Goal: Task Accomplishment & Management: Use online tool/utility

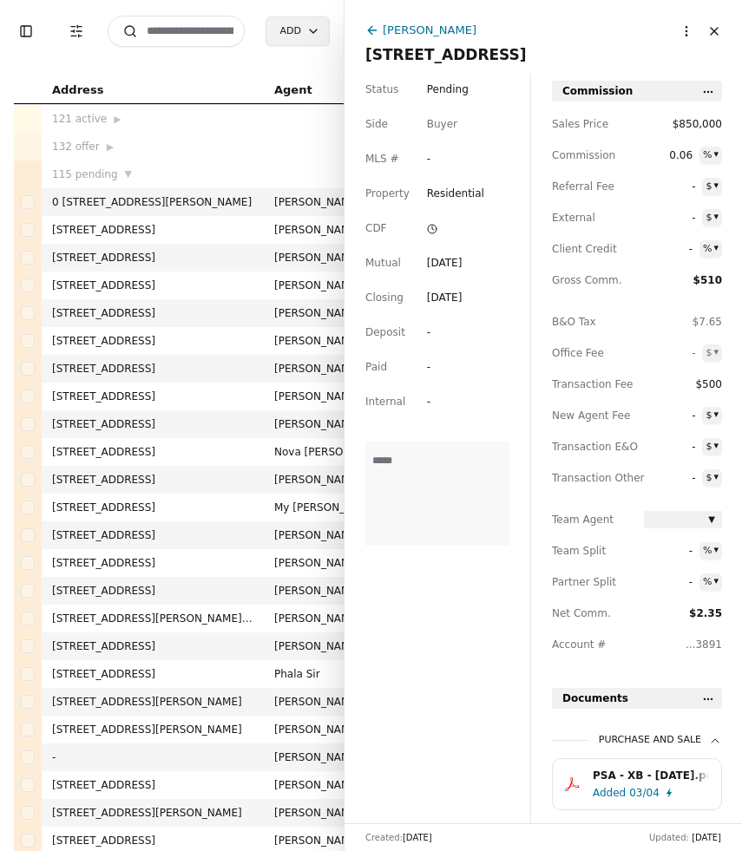
click at [213, 31] on input at bounding box center [176, 31] width 137 height 31
click at [182, 32] on input at bounding box center [176, 31] width 137 height 31
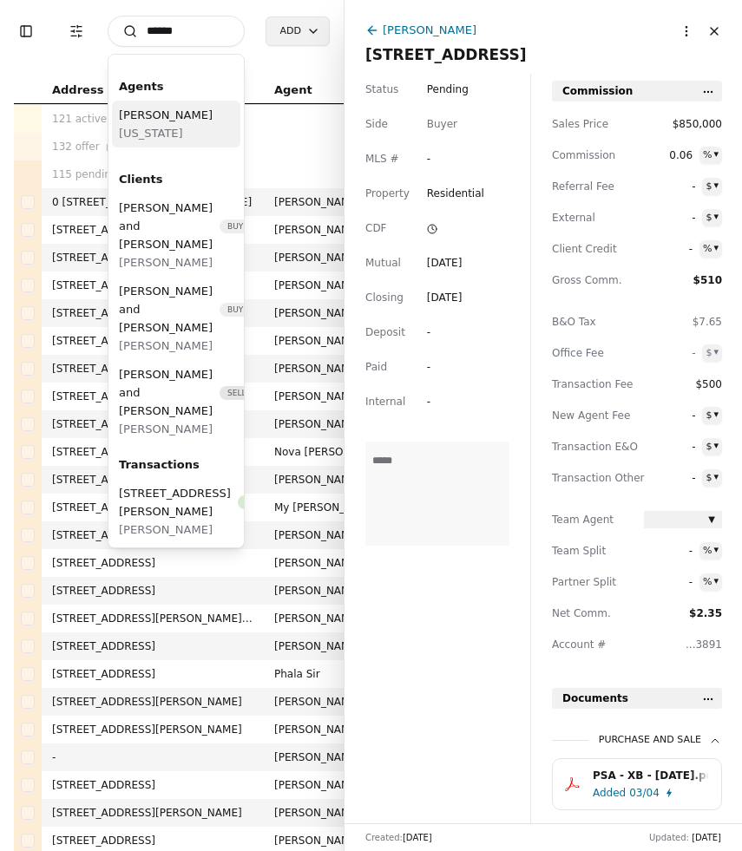
type input "*****"
click at [148, 121] on span "Dusty Roberts" at bounding box center [166, 115] width 94 height 18
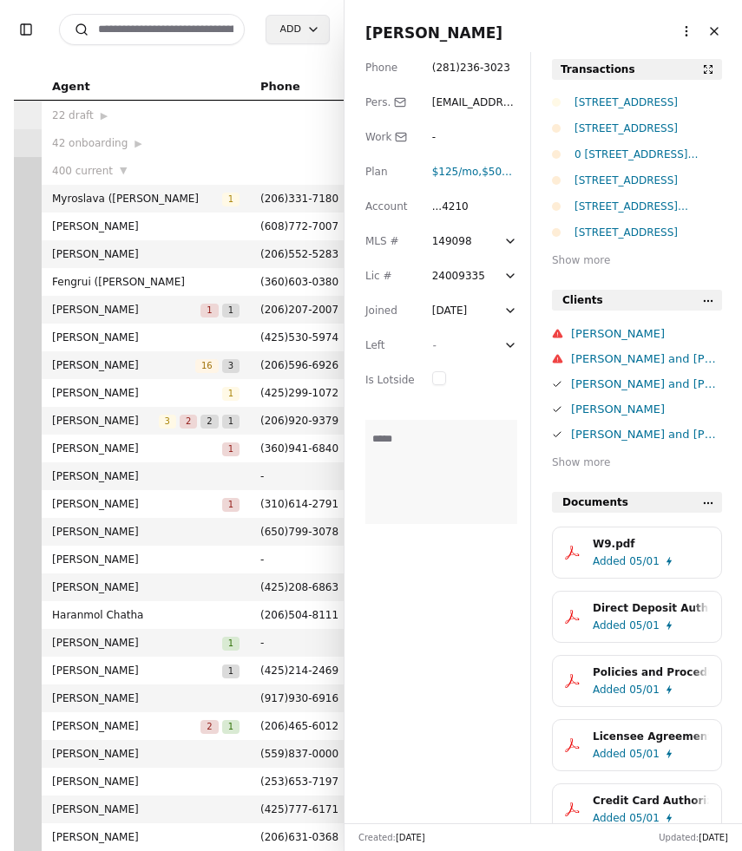
click at [641, 99] on div "1546 Reservation Road SE Unit 62, Olympia, WA 98513" at bounding box center [649, 102] width 148 height 17
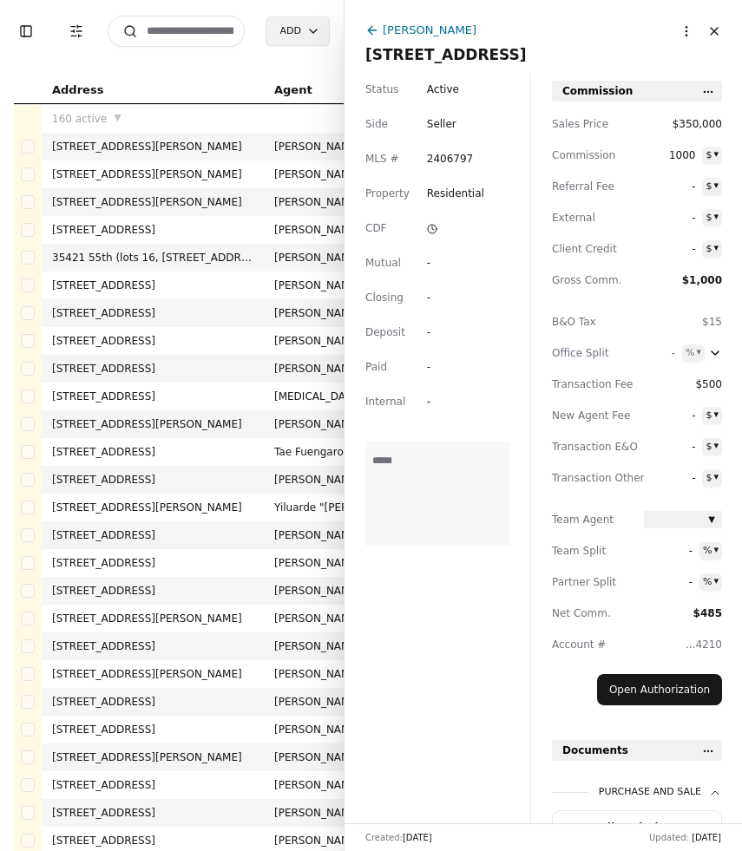
click at [367, 37] on div "Dusty Roberts" at bounding box center [525, 32] width 320 height 22
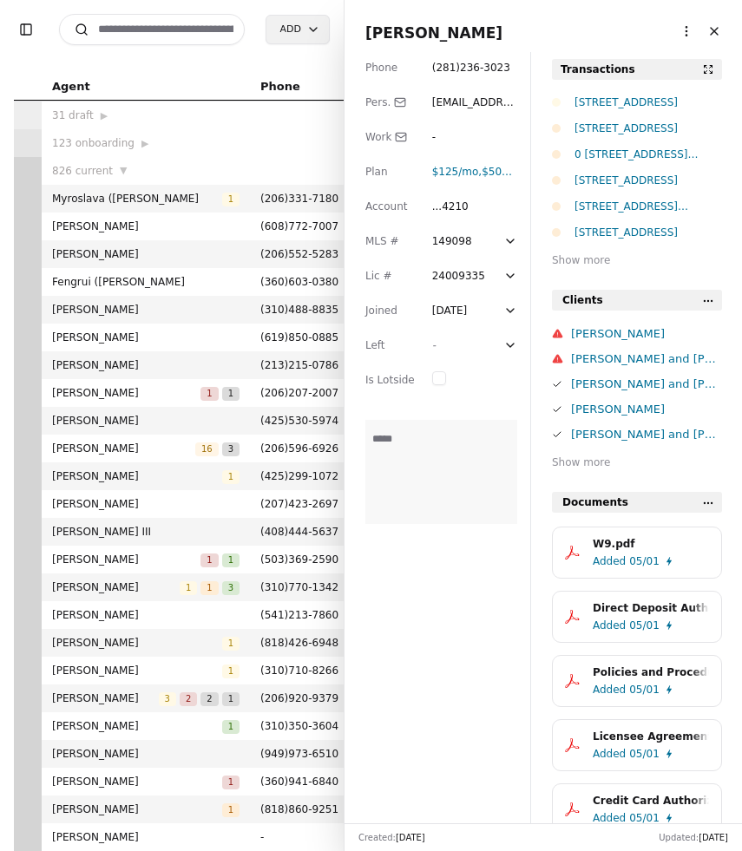
click at [613, 156] on div "0 Lot 3 Div 2 Raven Lane, Elma, WA 98541" at bounding box center [649, 154] width 148 height 17
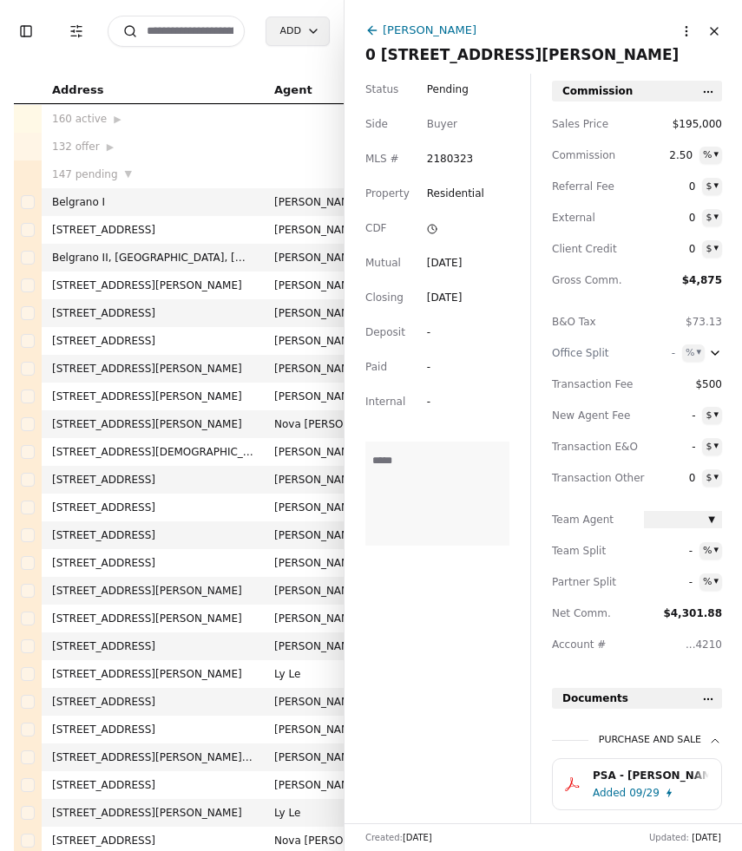
click at [439, 124] on div "Buyer" at bounding box center [442, 123] width 30 height 17
click at [368, 36] on icon at bounding box center [372, 30] width 14 height 14
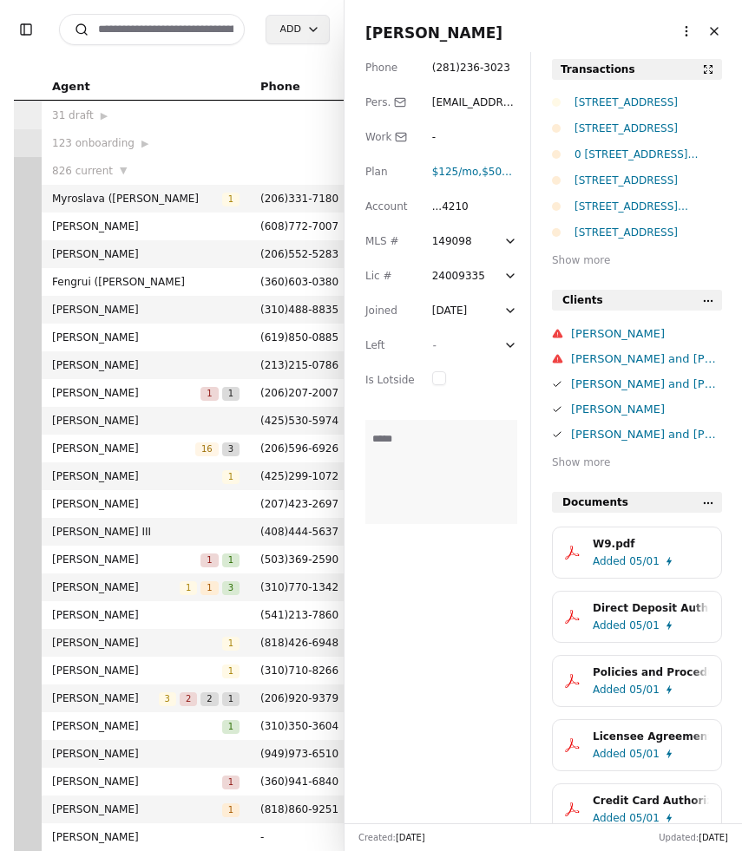
click at [600, 135] on div "Lot 8 Div 2 Raven Ln, Elma, WA 98541" at bounding box center [649, 128] width 148 height 17
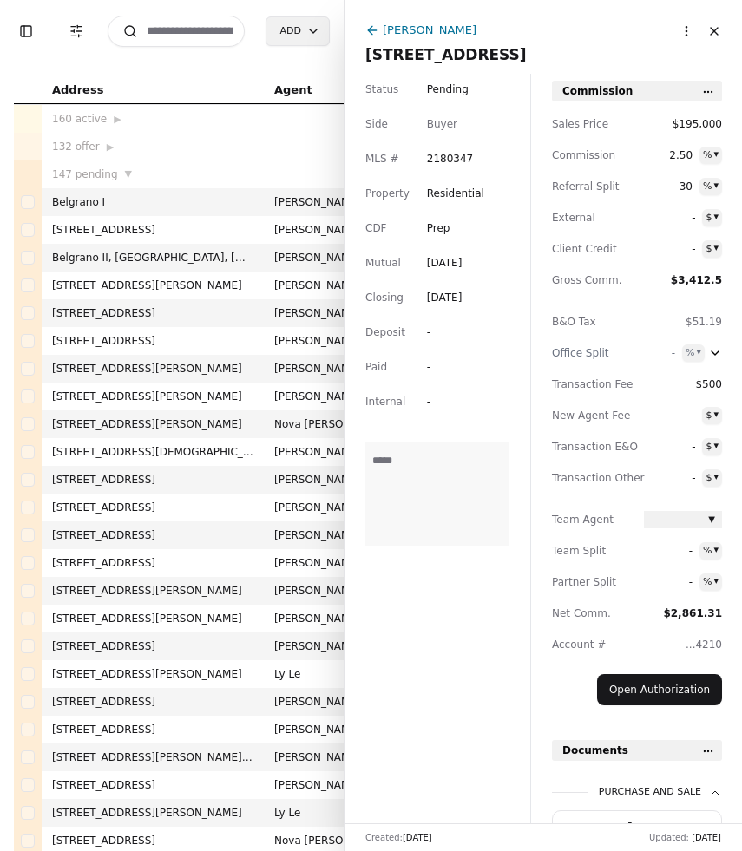
click at [368, 34] on icon at bounding box center [372, 30] width 14 height 14
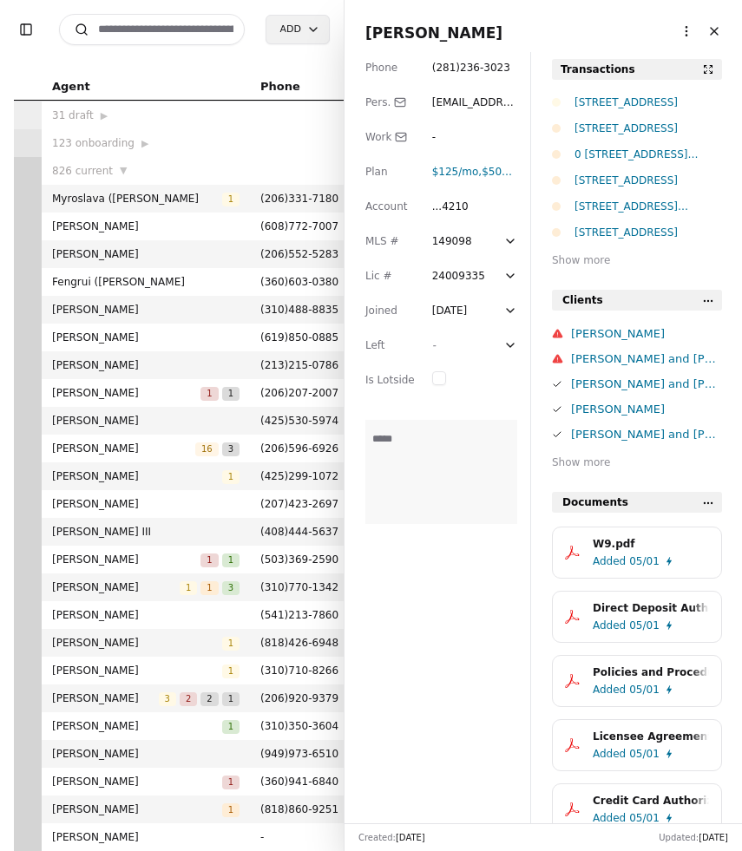
click at [595, 131] on div "Lot 8 Div 2 Raven Ln, Elma, WA 98541" at bounding box center [649, 128] width 148 height 17
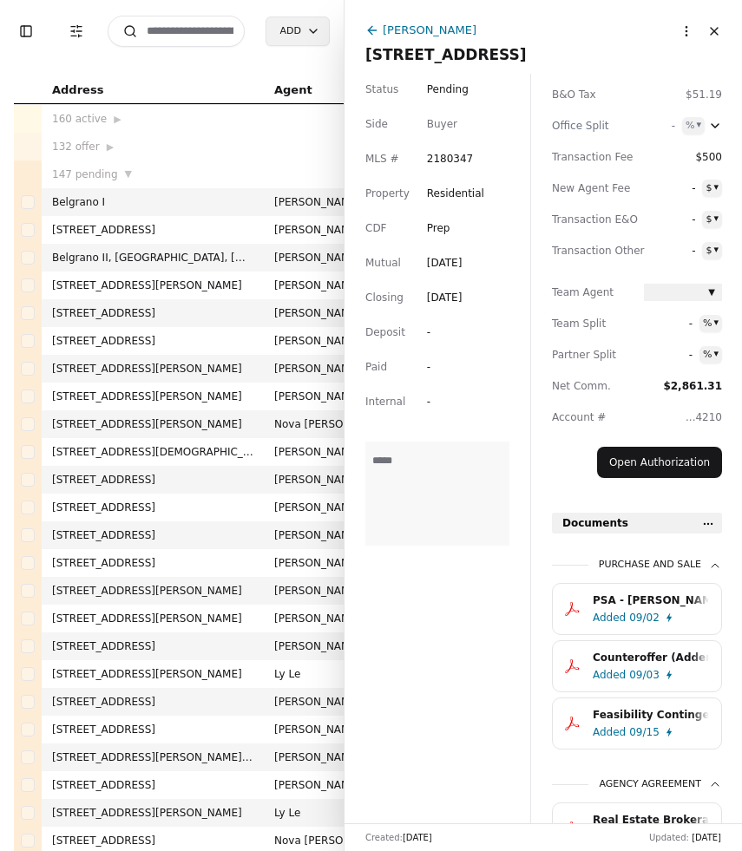
scroll to position [240, 0]
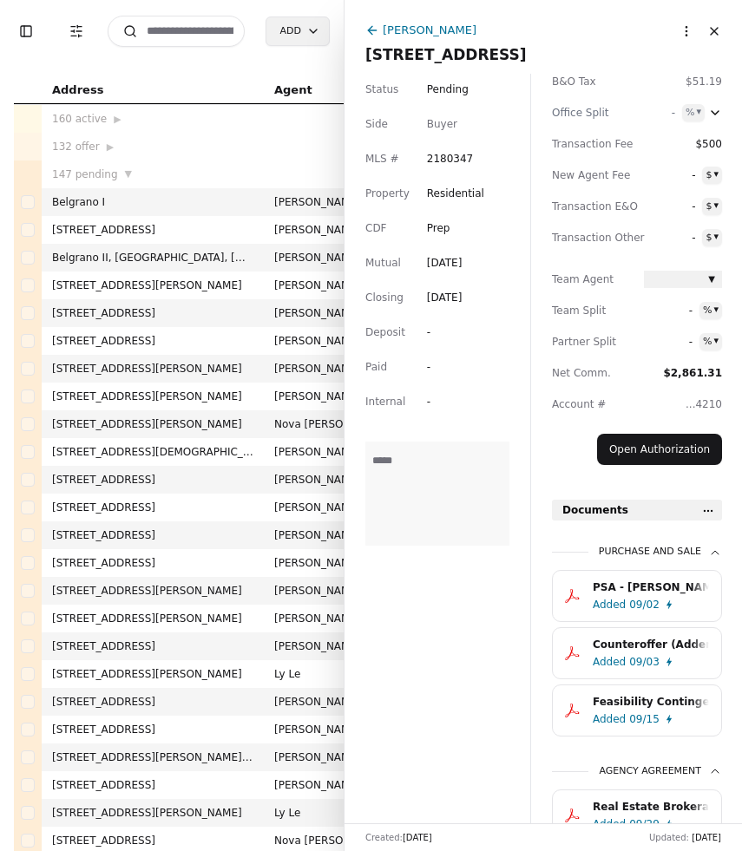
click at [424, 481] on textarea at bounding box center [437, 494] width 144 height 104
click at [642, 620] on button "PSA - Meyer.pdf Added 09/02" at bounding box center [637, 596] width 170 height 52
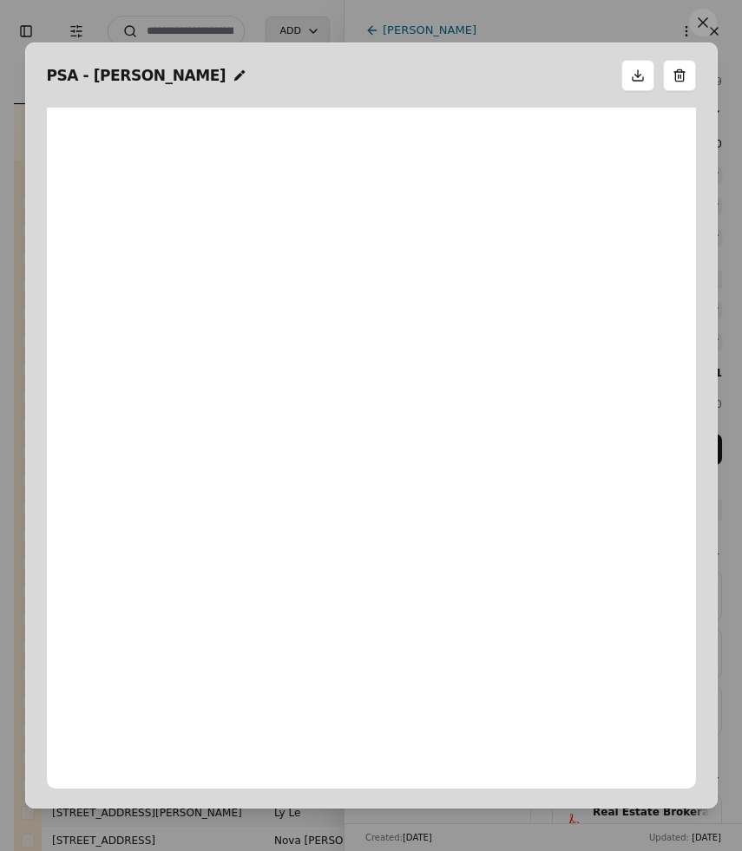
scroll to position [9, 0]
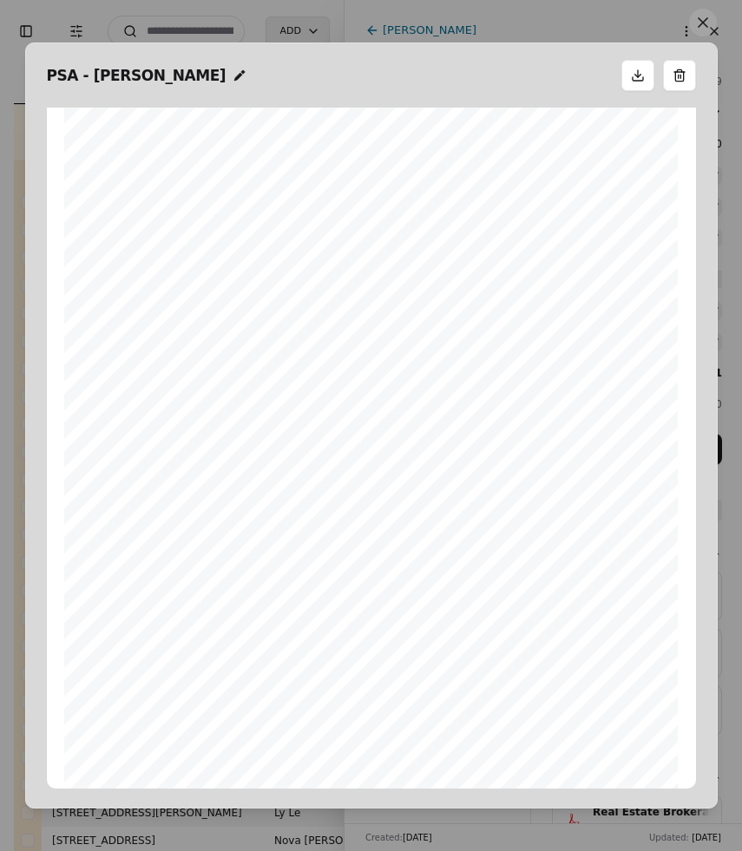
click at [707, 29] on button at bounding box center [703, 23] width 28 height 28
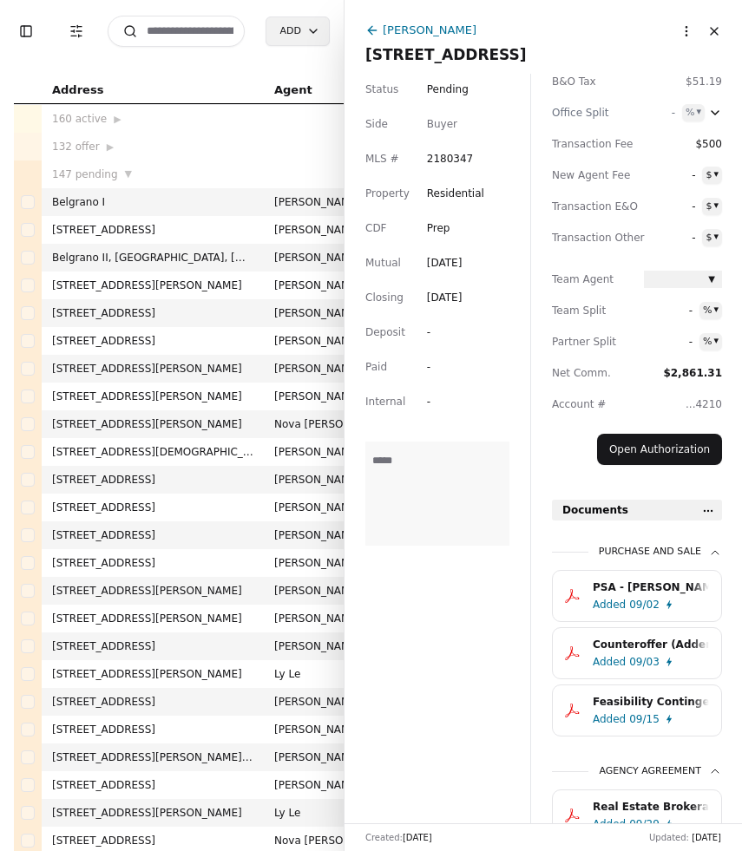
click at [446, 484] on textarea at bounding box center [437, 494] width 144 height 104
click at [419, 465] on textarea "**********" at bounding box center [437, 494] width 144 height 104
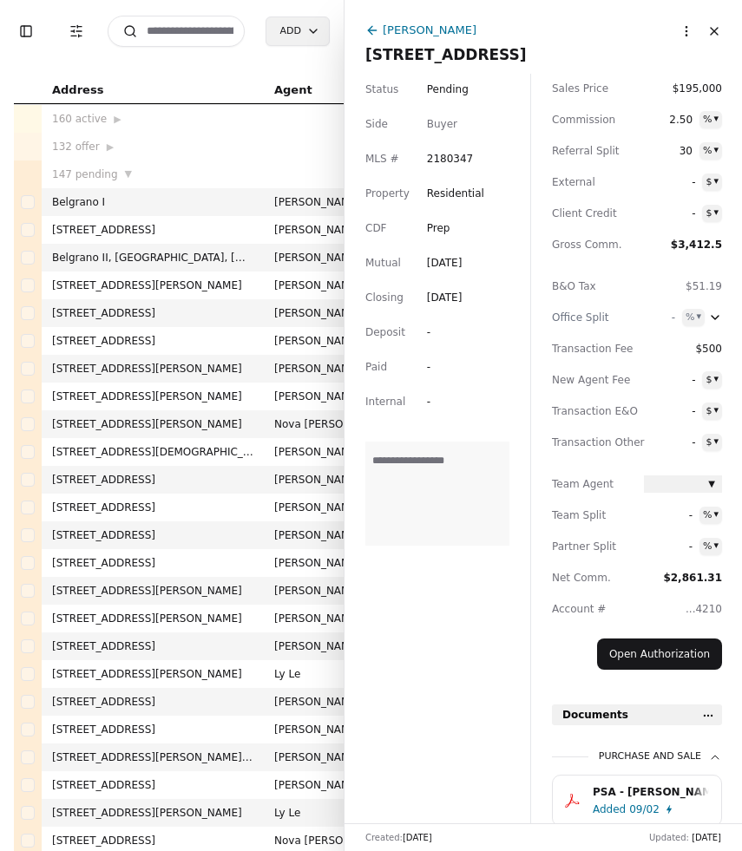
scroll to position [0, 0]
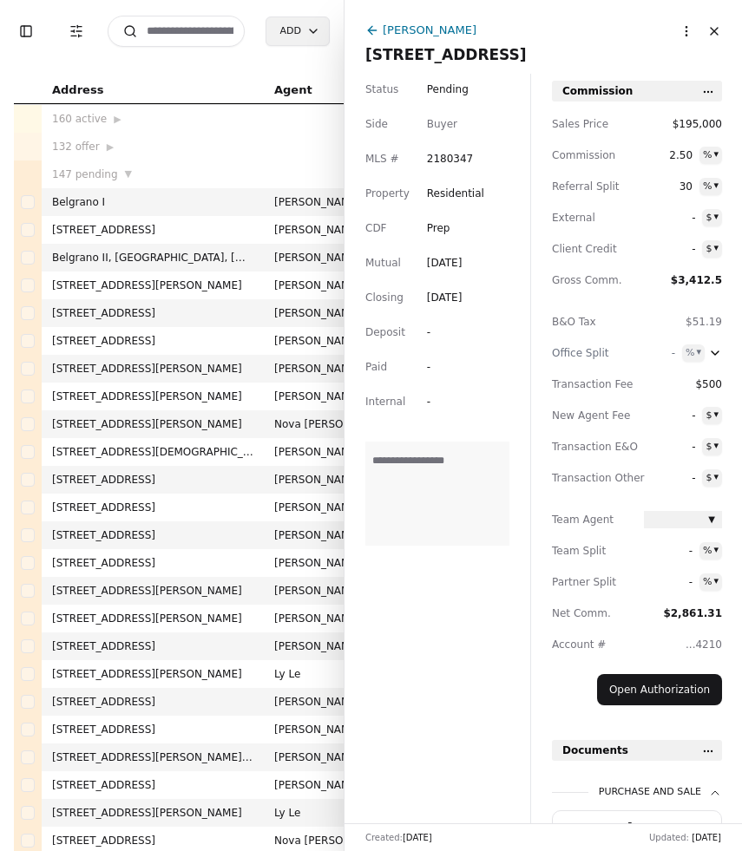
click at [489, 467] on textarea "**********" at bounding box center [437, 494] width 144 height 104
type textarea "**********"
click at [368, 30] on icon at bounding box center [372, 30] width 8 height 0
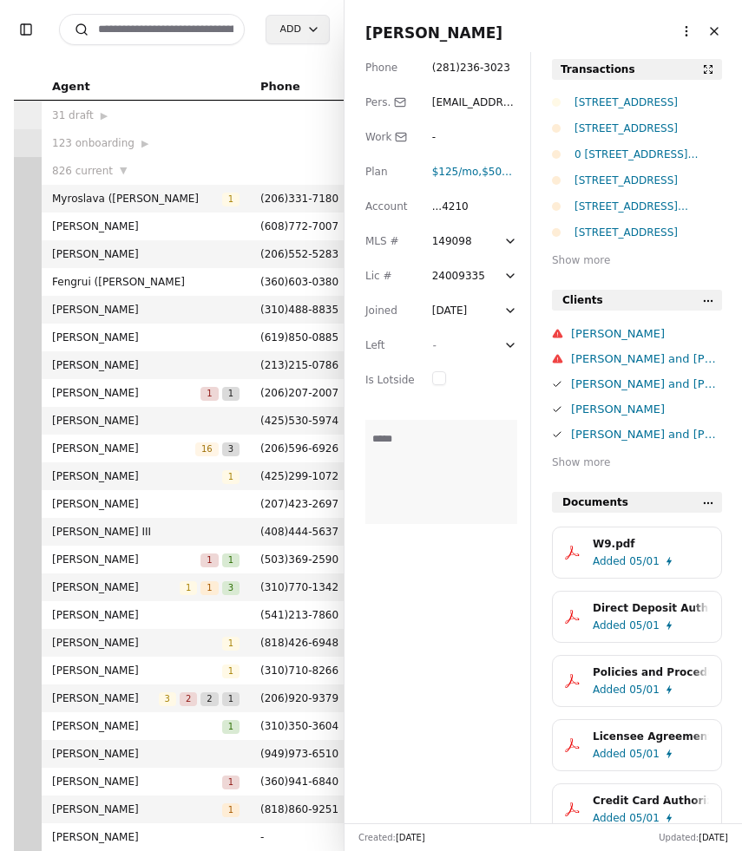
click at [628, 155] on div "0 Lot 3 Div 2 Raven Lane, Elma, WA 98541" at bounding box center [649, 154] width 148 height 17
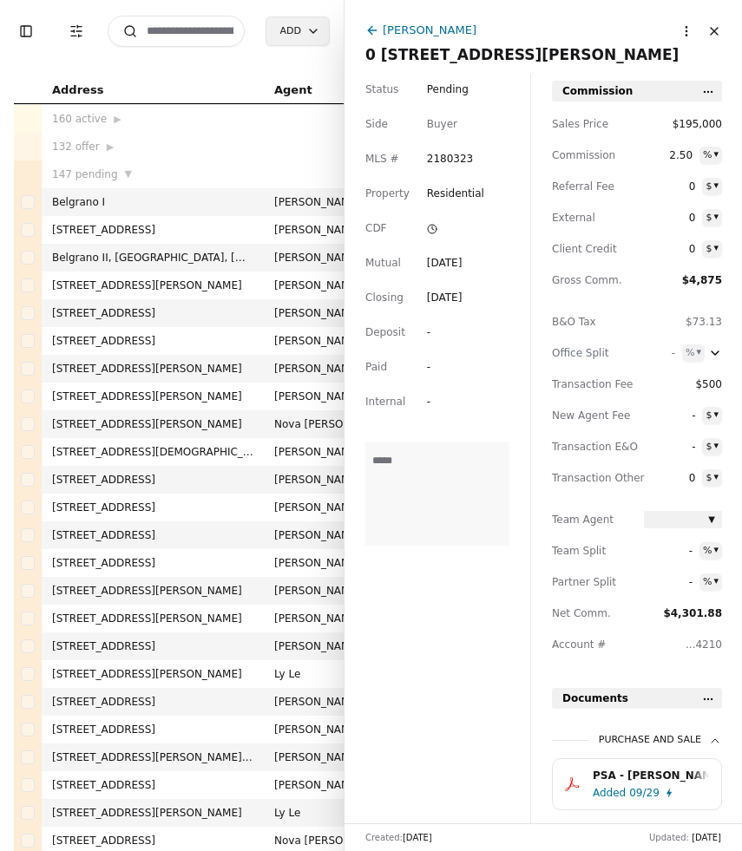
click at [371, 22] on div "Dusty Roberts" at bounding box center [525, 32] width 320 height 22
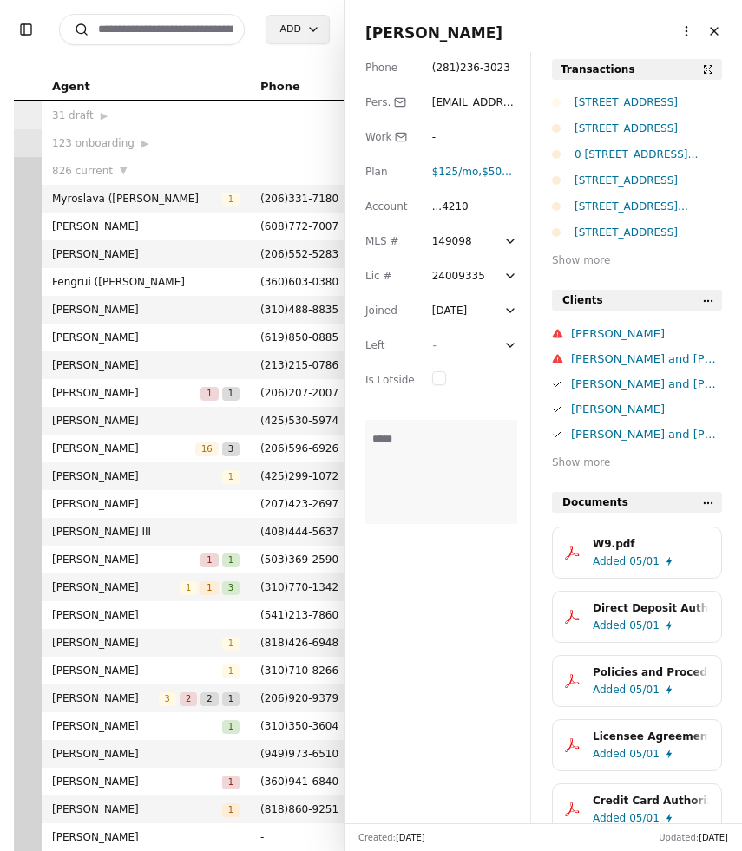
click at [605, 129] on div "Lot 8 Div 2 Raven Ln, Elma, WA 98541" at bounding box center [649, 128] width 148 height 17
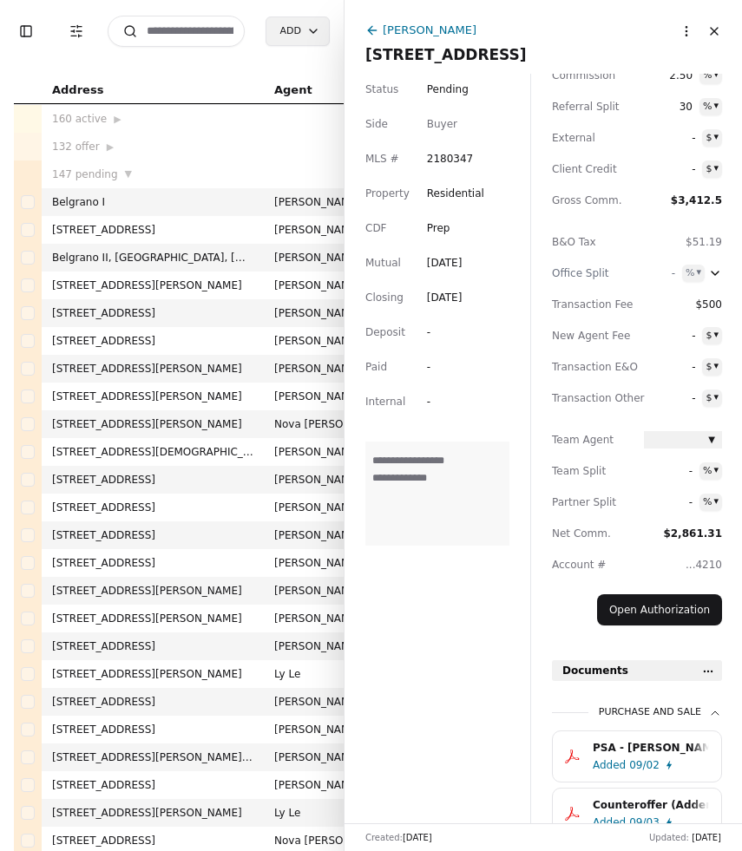
scroll to position [82, 0]
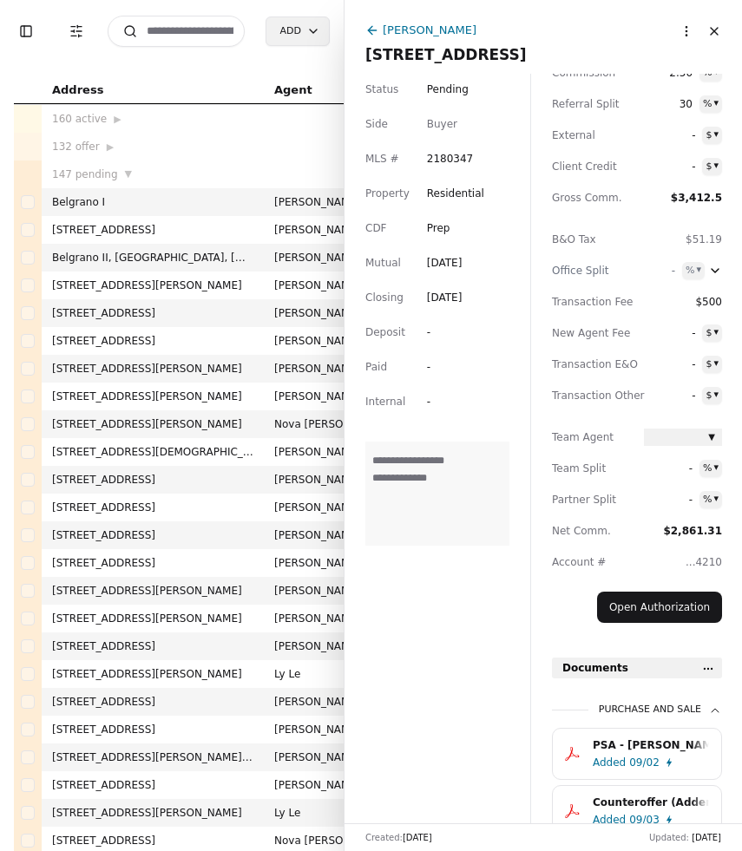
click at [642, 753] on div "PSA - Meyer.pdf" at bounding box center [651, 745] width 116 height 17
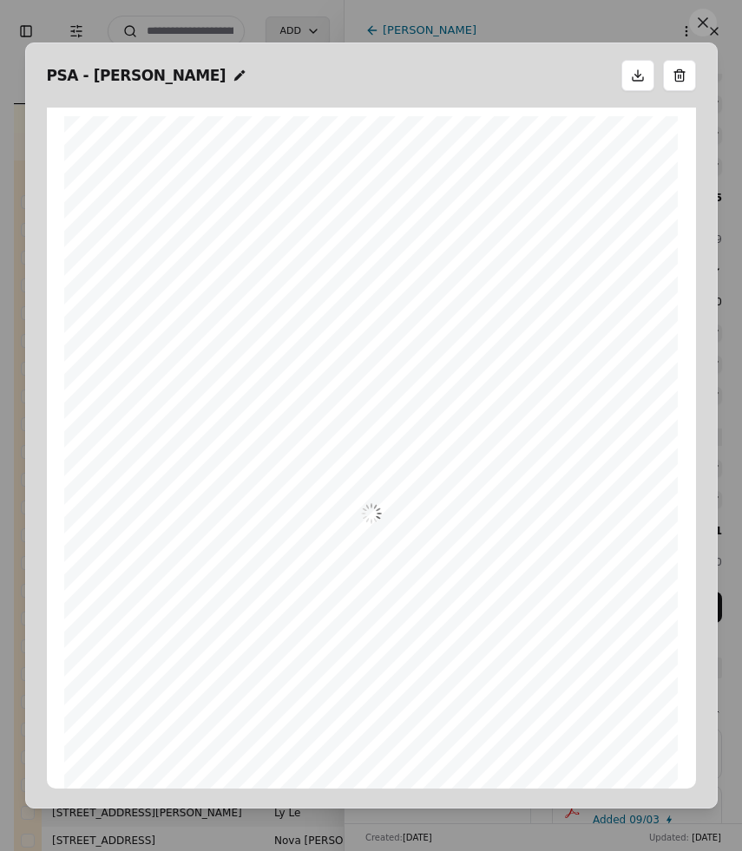
scroll to position [9, 0]
click at [700, 31] on button at bounding box center [703, 23] width 28 height 28
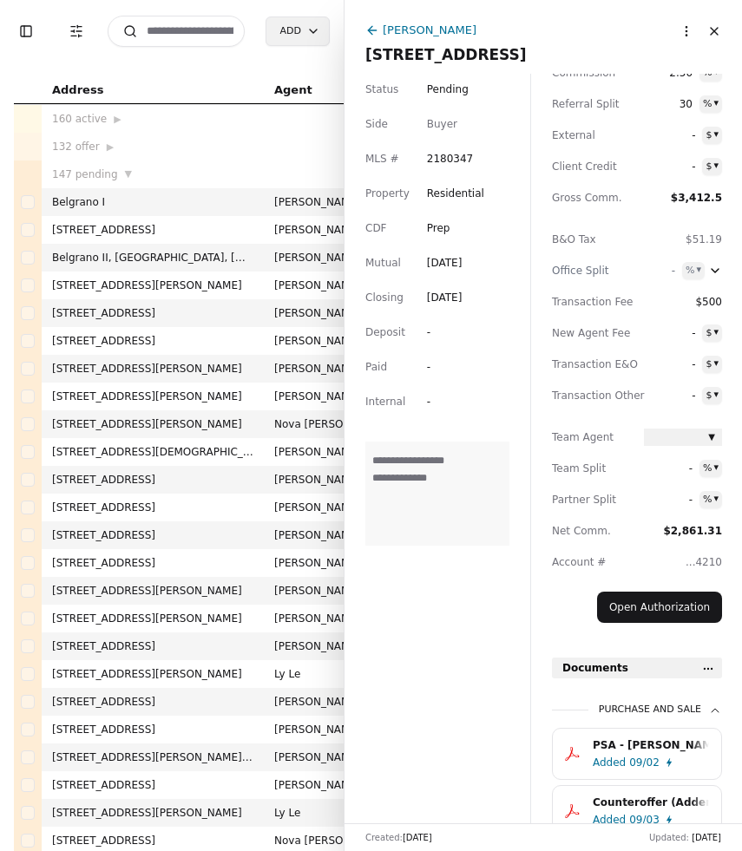
click at [366, 31] on icon at bounding box center [372, 30] width 14 height 14
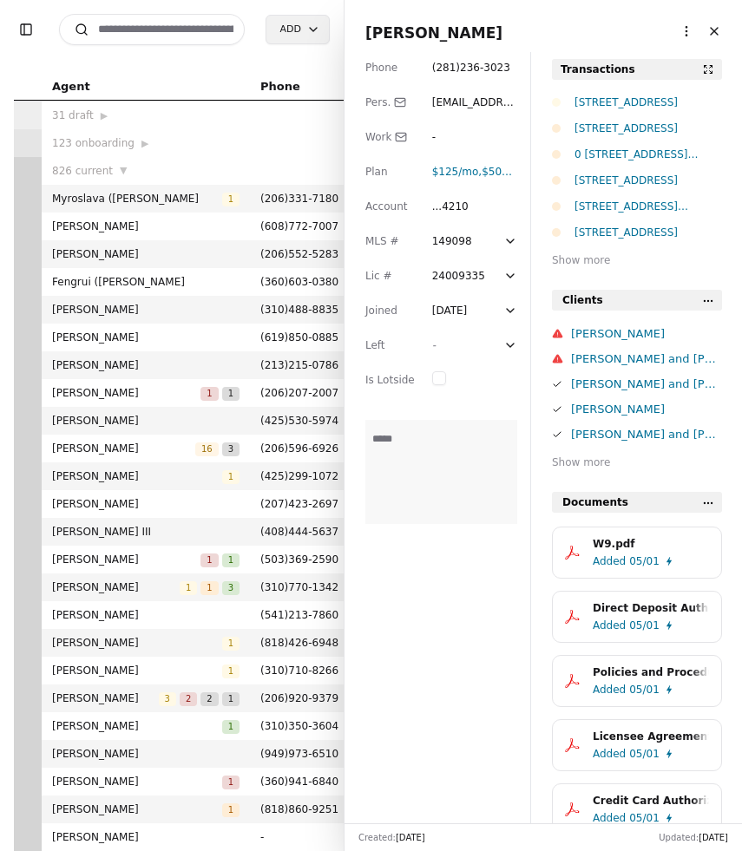
click at [609, 132] on div "Lot 8 Div 2 Raven Ln, Elma, WA 98541" at bounding box center [649, 128] width 148 height 17
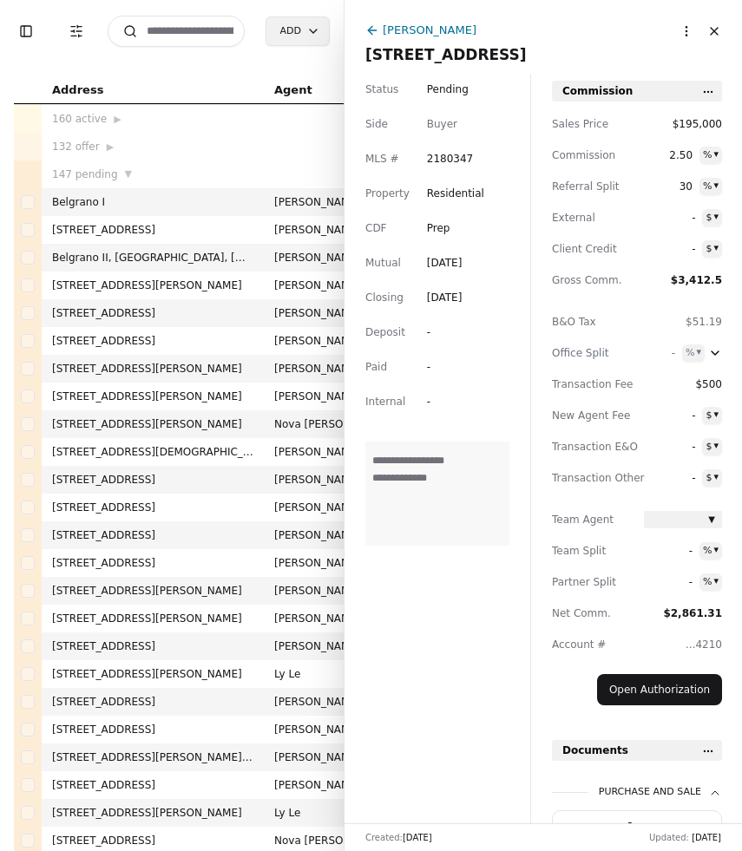
click at [712, 36] on button "Close" at bounding box center [714, 31] width 28 height 28
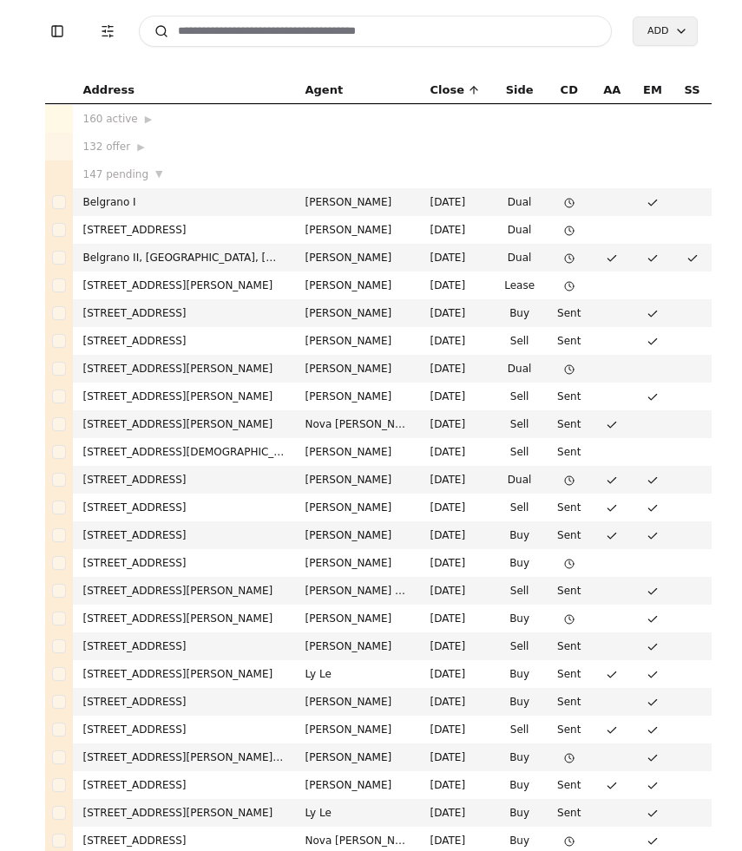
click at [319, 24] on input at bounding box center [376, 31] width 474 height 31
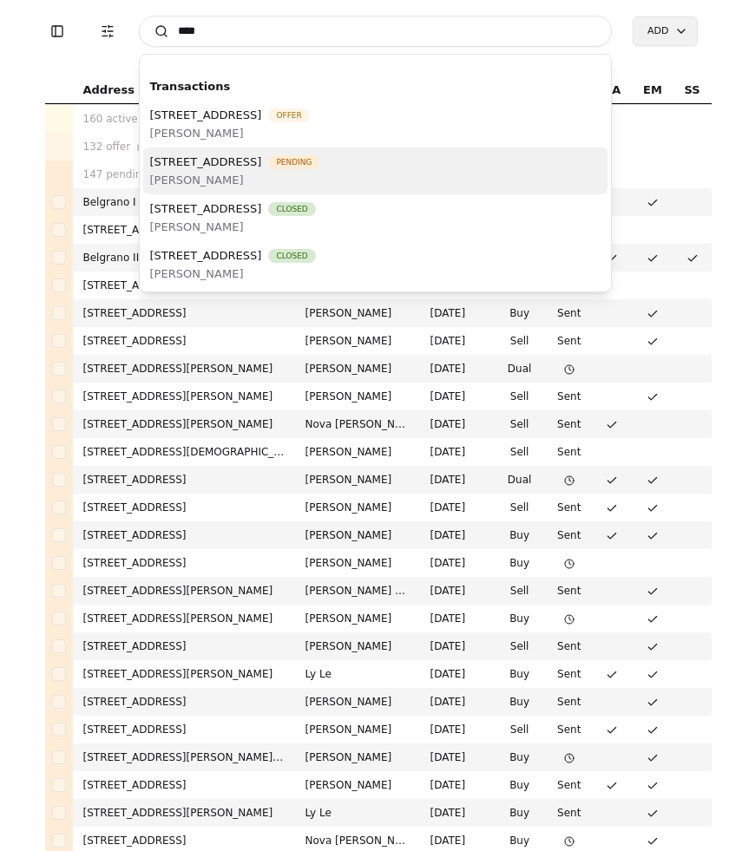
type input "****"
click at [293, 176] on span "Hunter Huynh" at bounding box center [235, 180] width 170 height 18
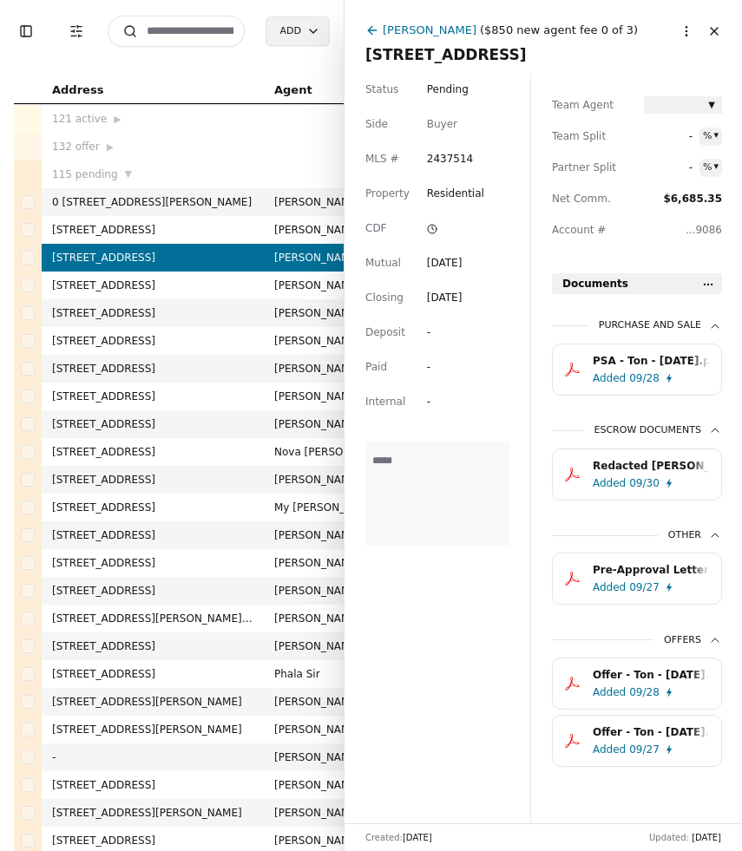
scroll to position [424, 0]
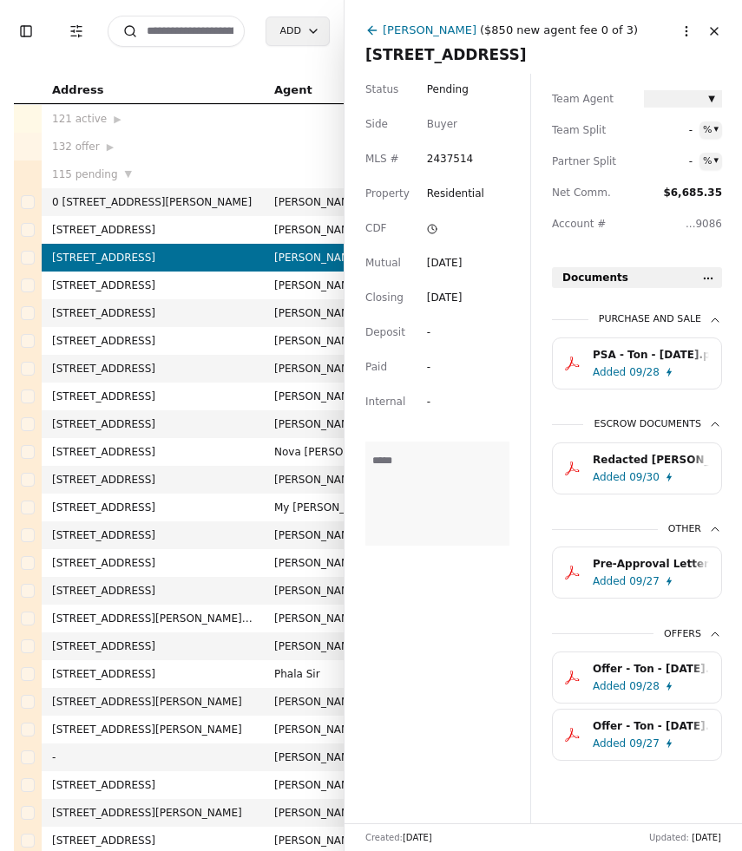
click at [189, 27] on input at bounding box center [176, 31] width 137 height 31
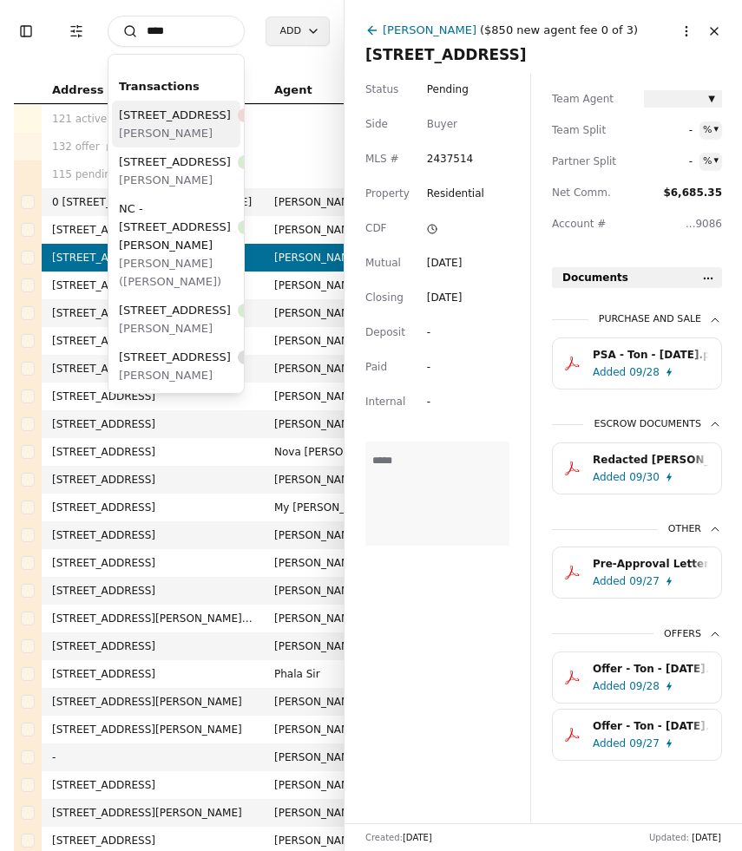
type input "****"
click at [196, 124] on div "4311 164th Street SW Unit 201, Lynnwood, WA 98087 Recorded" at bounding box center [208, 115] width 179 height 18
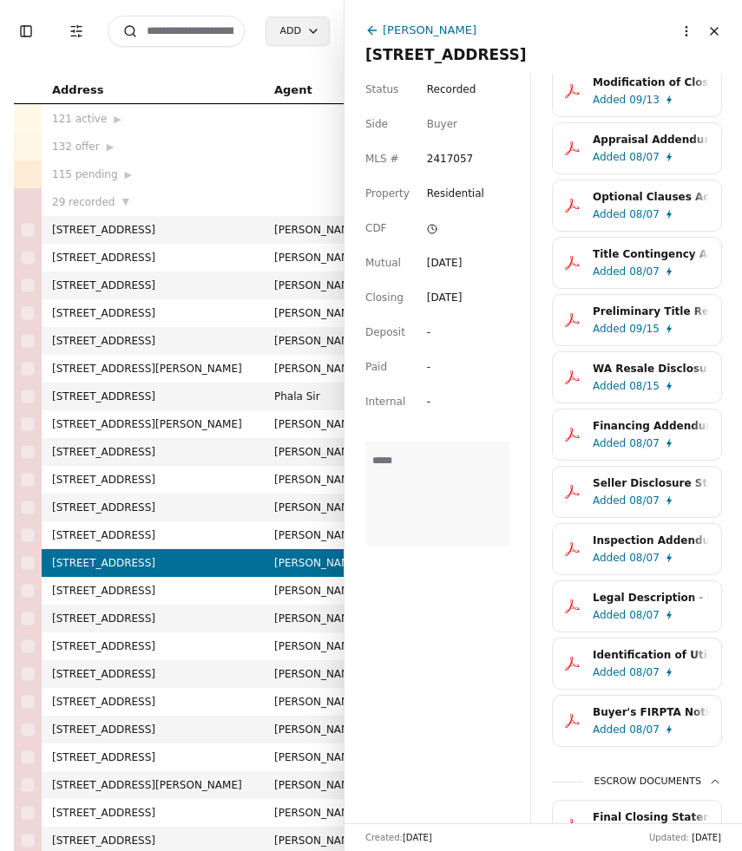
scroll to position [746, 0]
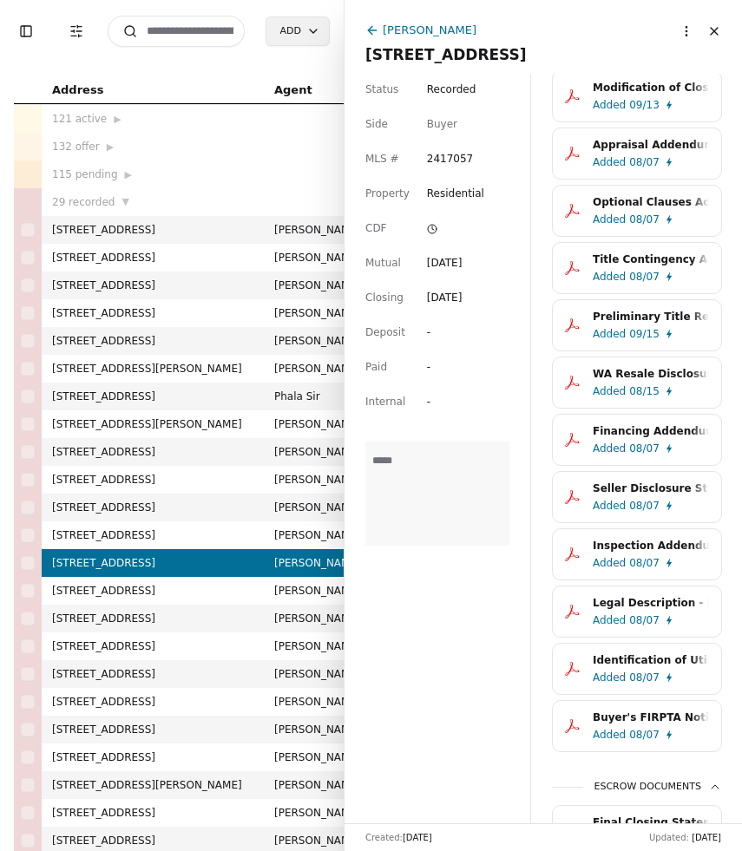
click at [201, 29] on input at bounding box center [176, 31] width 137 height 31
type input "*"
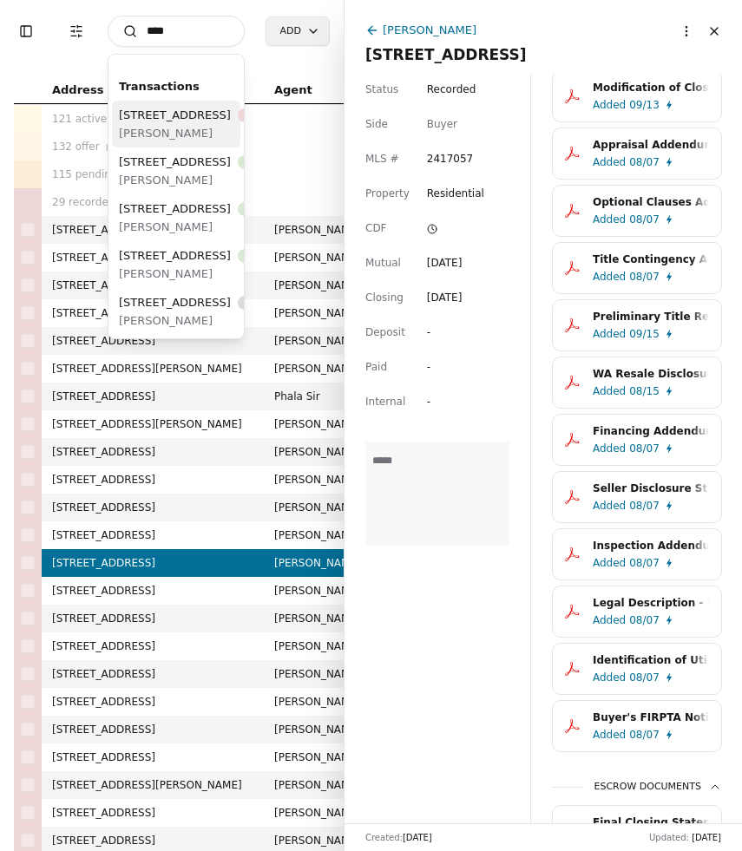
type input "****"
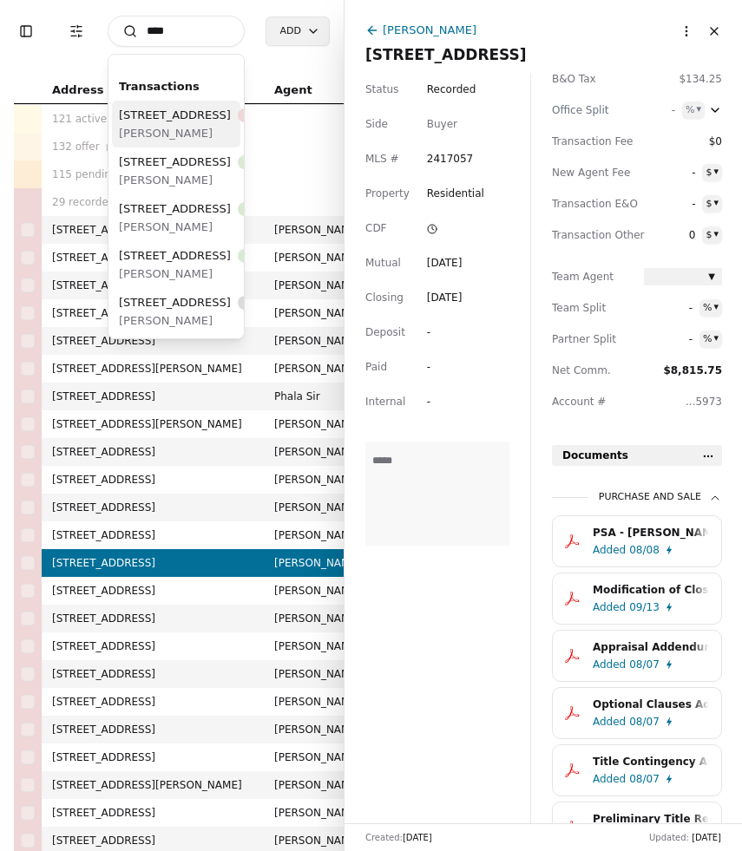
scroll to position [0, 0]
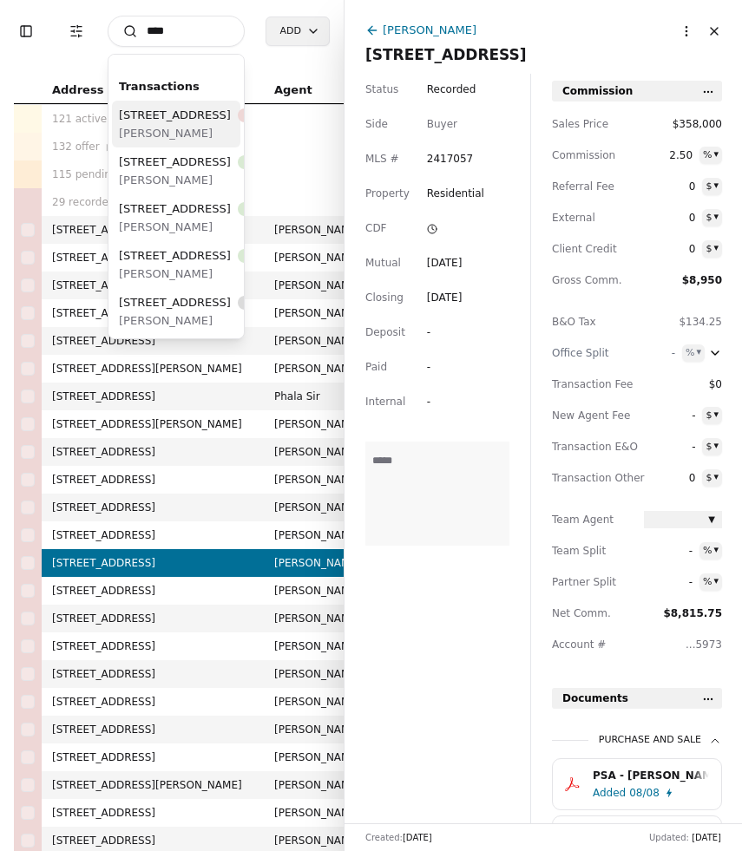
click at [194, 37] on input "****" at bounding box center [176, 31] width 137 height 31
click at [178, 124] on div "1322 Crescent Avenue, Centralia, WA 98531 Recorded" at bounding box center [208, 115] width 179 height 18
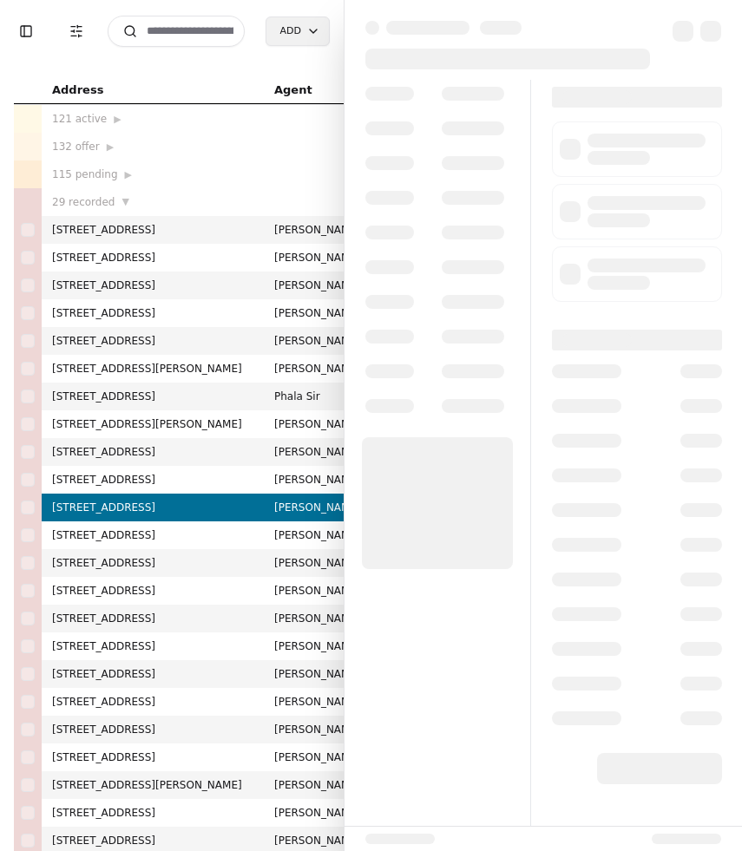
click at [205, 33] on input at bounding box center [176, 31] width 137 height 31
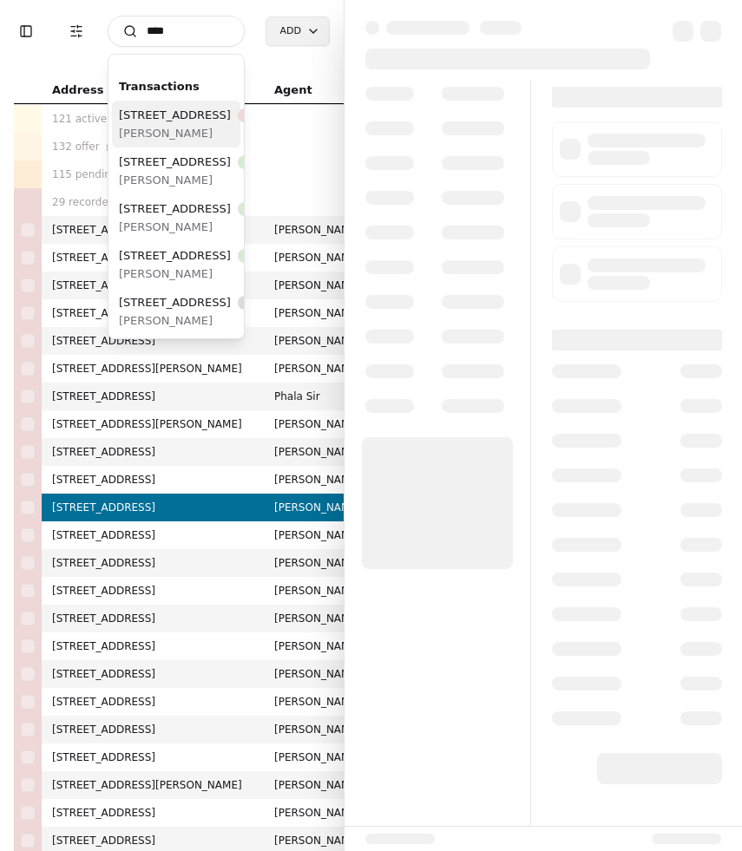
type input "****"
click at [161, 124] on span "1322 Crescent Avenue, Centralia, WA 98531" at bounding box center [175, 115] width 112 height 18
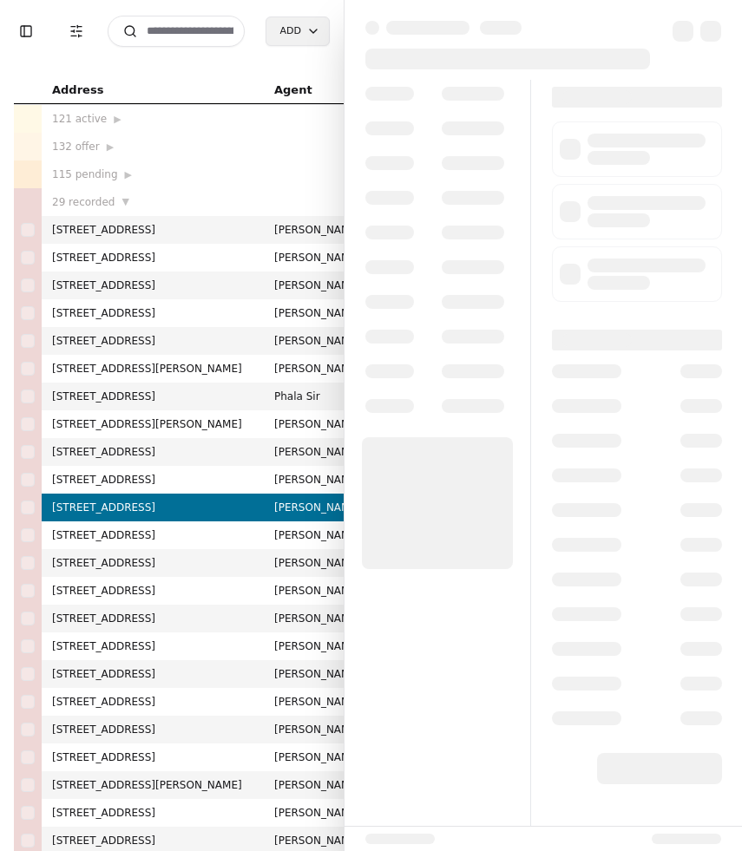
click at [190, 519] on td "1322 Crescent Avenue, Centralia, WA 98531" at bounding box center [153, 508] width 222 height 28
click at [199, 72] on div "Toggle Sidebar Transaction Filters Search Add Address Agent Close Side CD AA EM…" at bounding box center [172, 425] width 344 height 851
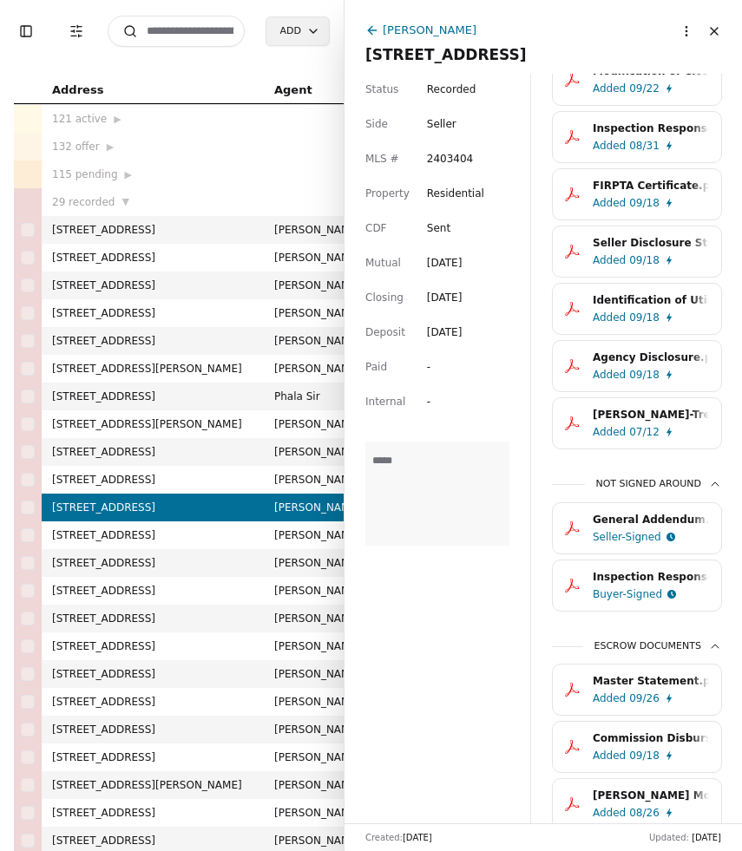
scroll to position [780, 0]
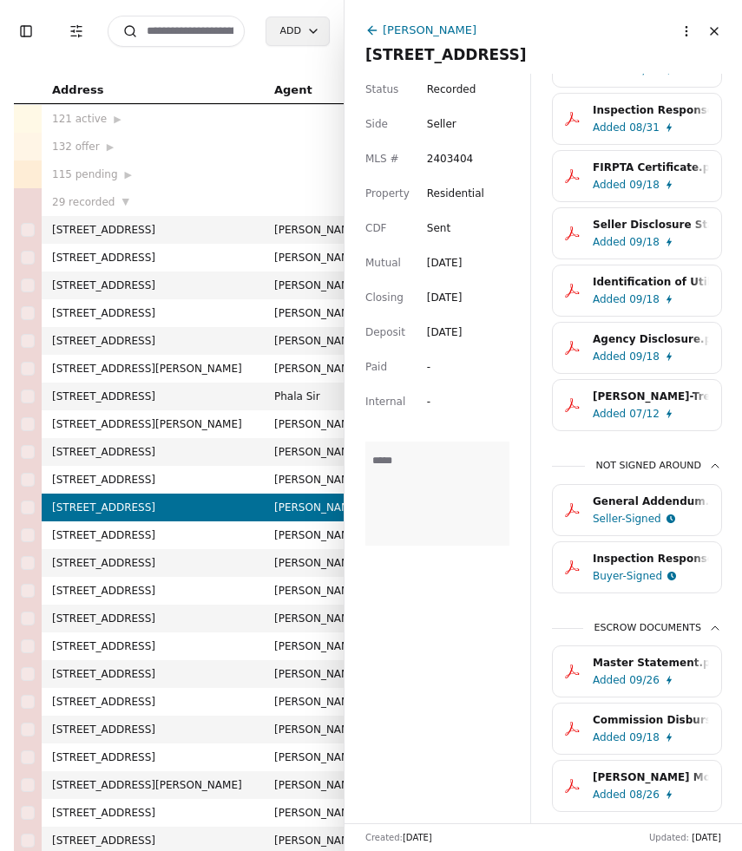
click at [664, 672] on div "Master Statement.pdf.pdf" at bounding box center [651, 662] width 116 height 17
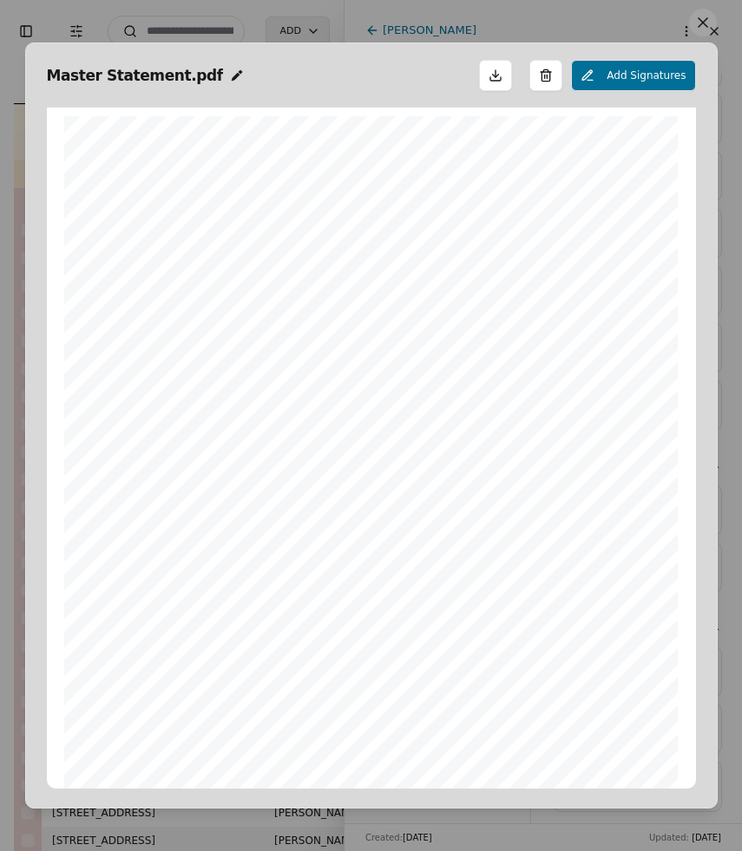
scroll to position [9, 0]
click at [700, 34] on button at bounding box center [703, 23] width 28 height 28
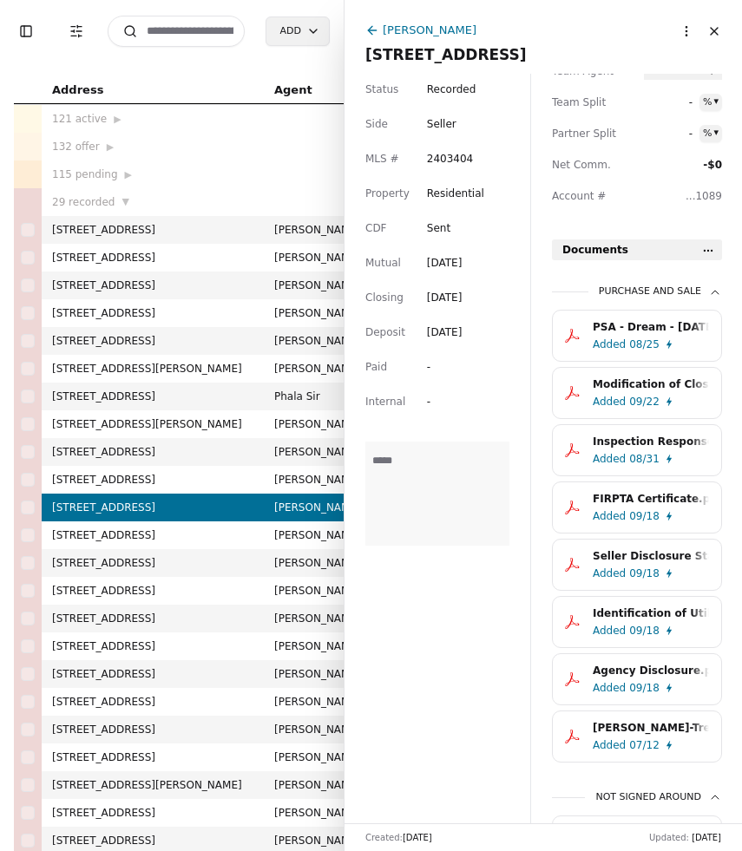
scroll to position [0, 0]
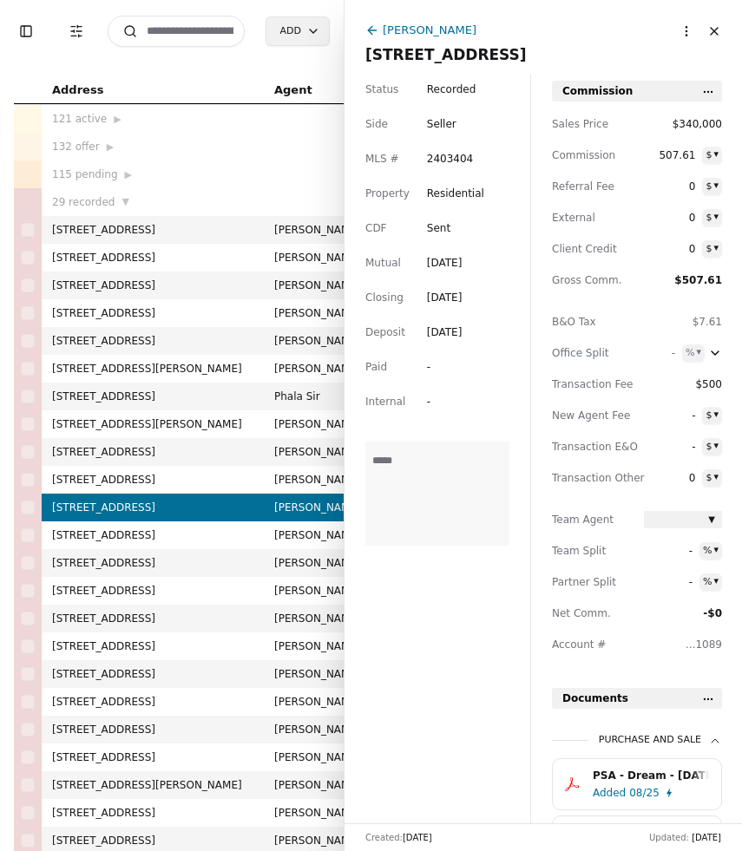
click at [423, 369] on div "Status Recorded Side Seller MLS # 2403404 Property Residential CDF Sent Mutual …" at bounding box center [438, 449] width 186 height 750
click at [431, 366] on div "-" at bounding box center [442, 366] width 31 height 17
type input "*"
type input "**********"
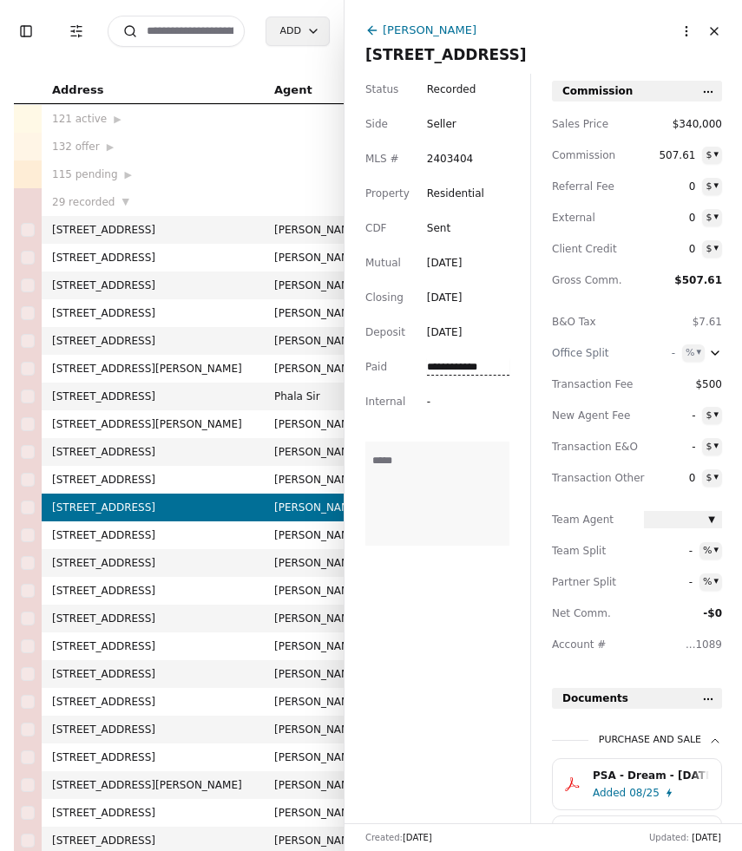
click at [460, 479] on textarea at bounding box center [437, 494] width 144 height 104
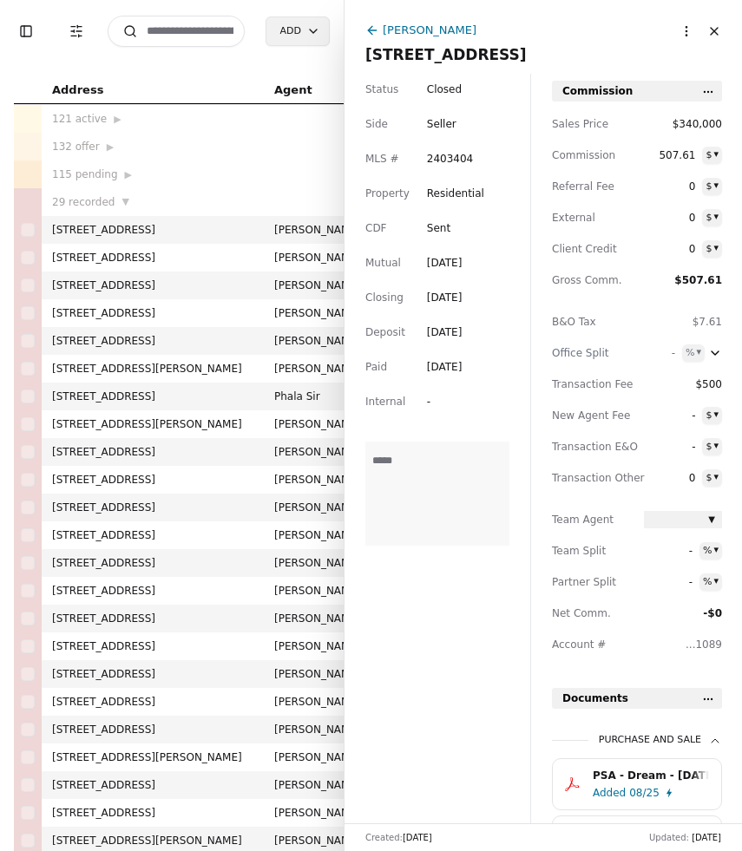
click at [203, 27] on input at bounding box center [176, 31] width 137 height 31
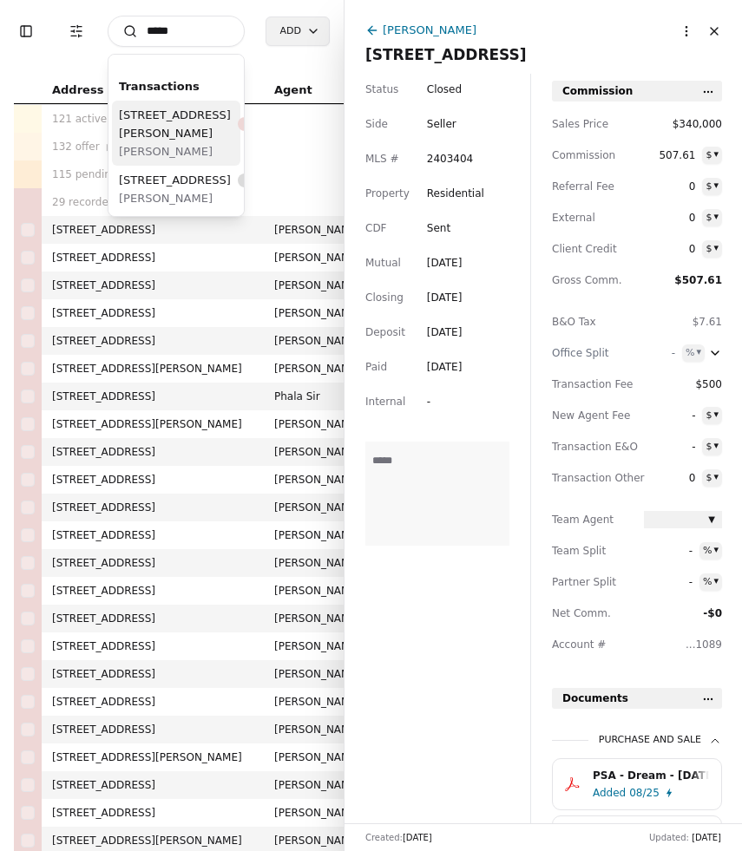
type input "*****"
click at [176, 132] on div "12815 Mills Canyon Road, Entiat, WA 98822 Recorded" at bounding box center [208, 124] width 179 height 36
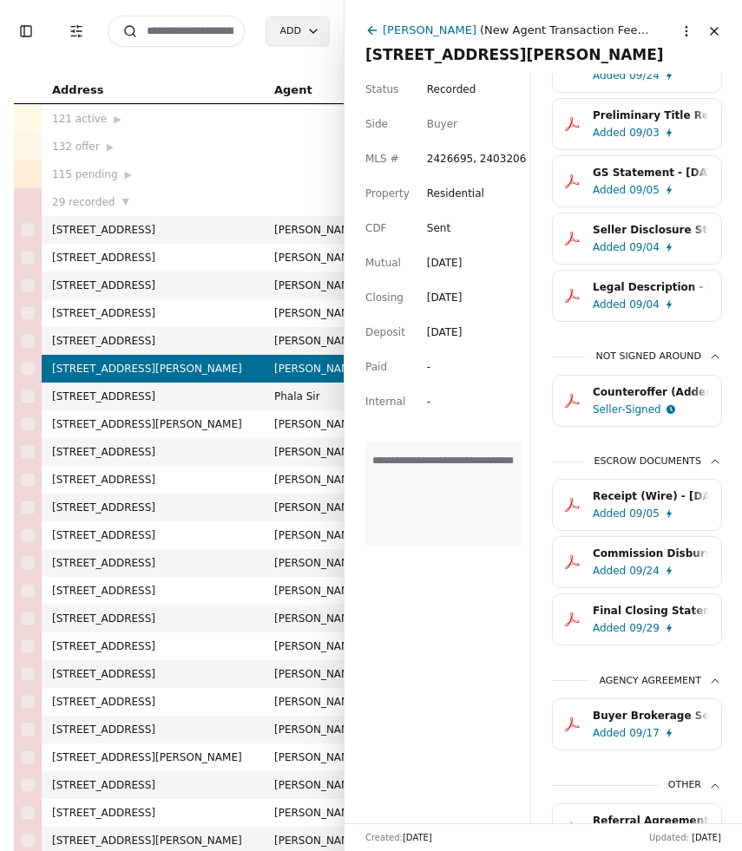
scroll to position [776, 0]
click at [671, 503] on div "Receipt (Wire) - Sep 5th, 8:10 AM.pdf" at bounding box center [651, 495] width 116 height 17
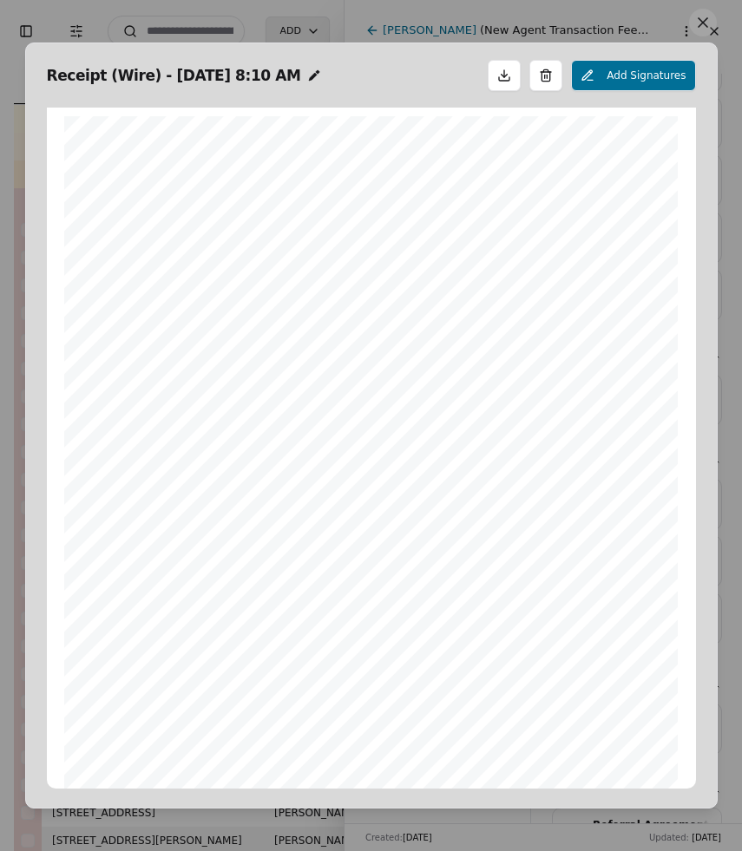
scroll to position [9, 0]
click at [706, 23] on button at bounding box center [703, 23] width 28 height 28
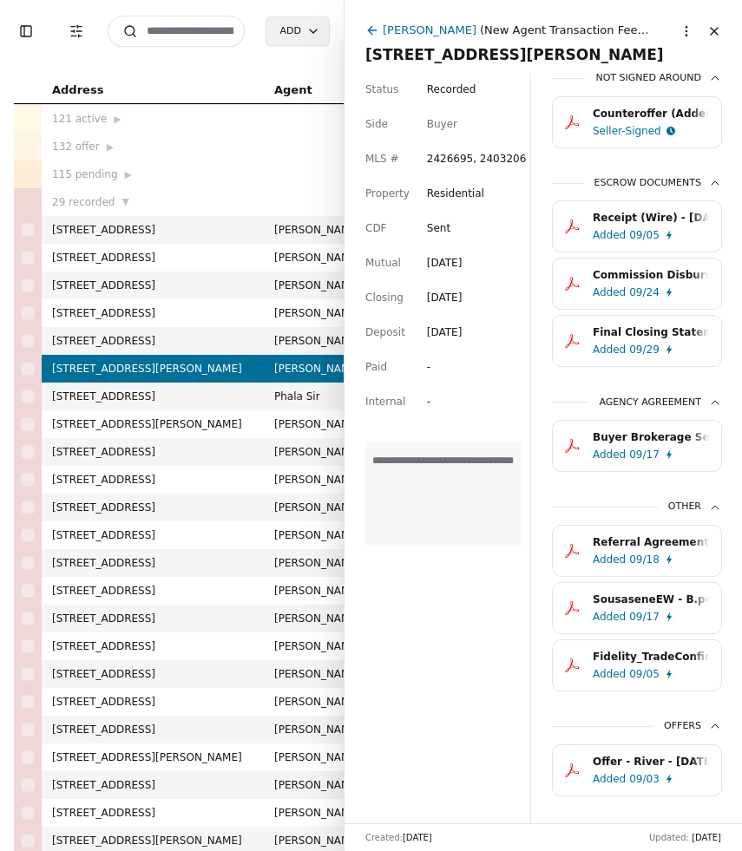
scroll to position [1055, 0]
click at [658, 614] on div "Added 09/17" at bounding box center [654, 616] width 123 height 17
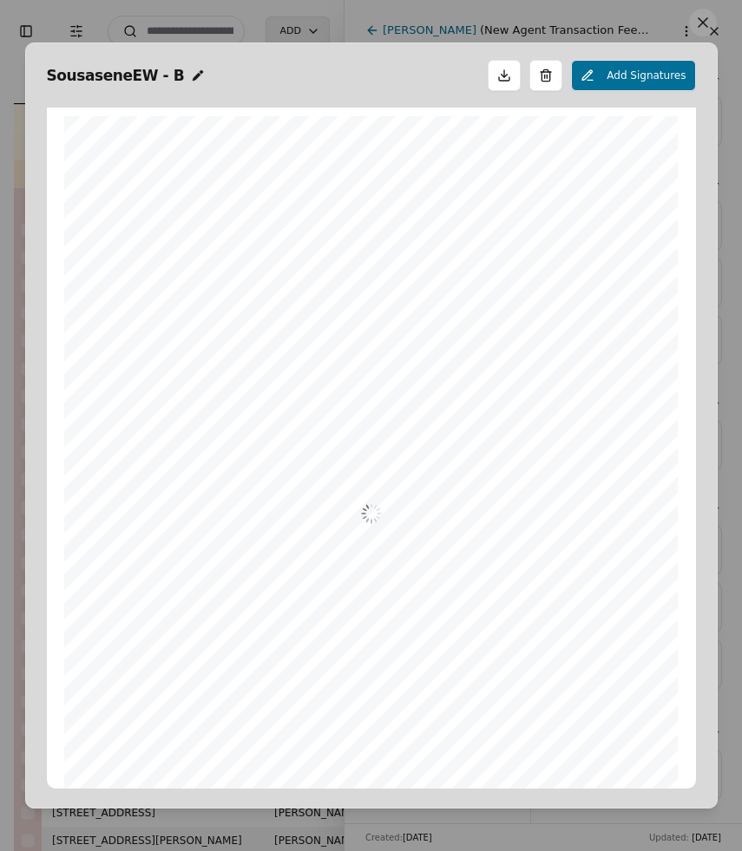
scroll to position [9, 0]
click at [700, 32] on button at bounding box center [703, 23] width 28 height 28
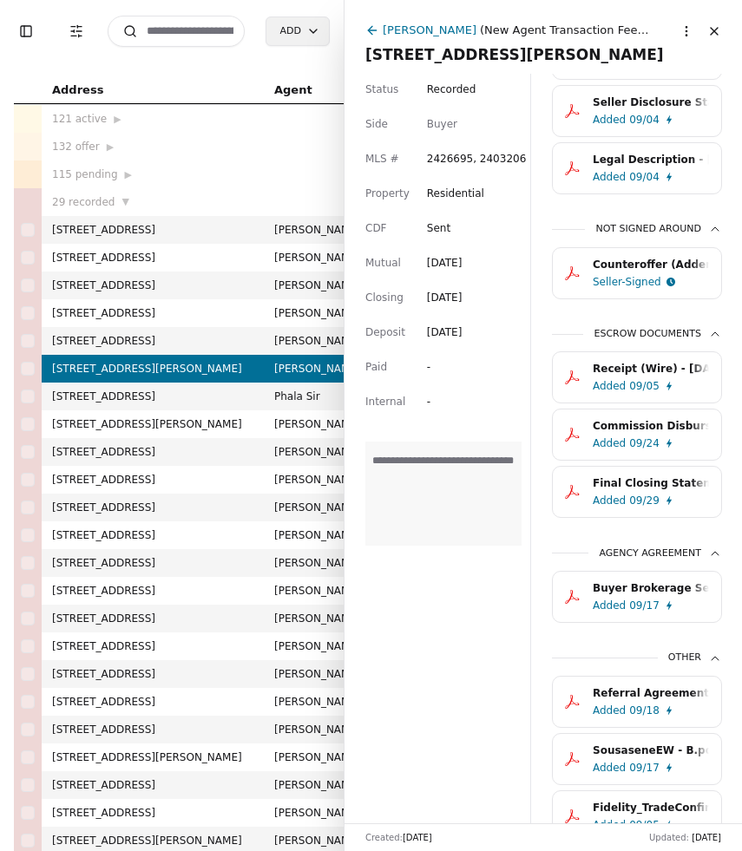
scroll to position [910, 0]
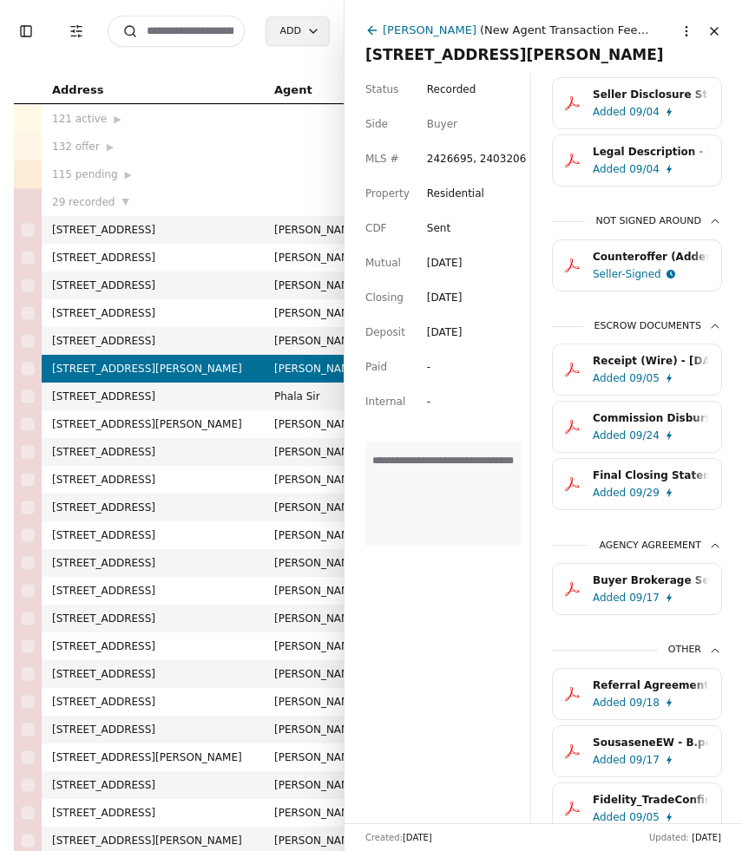
click at [655, 581] on div "Buyer Brokerage Services Agreement (BBSA) - 12815 Mills Canyon Road, Entiat, WA…" at bounding box center [651, 580] width 116 height 17
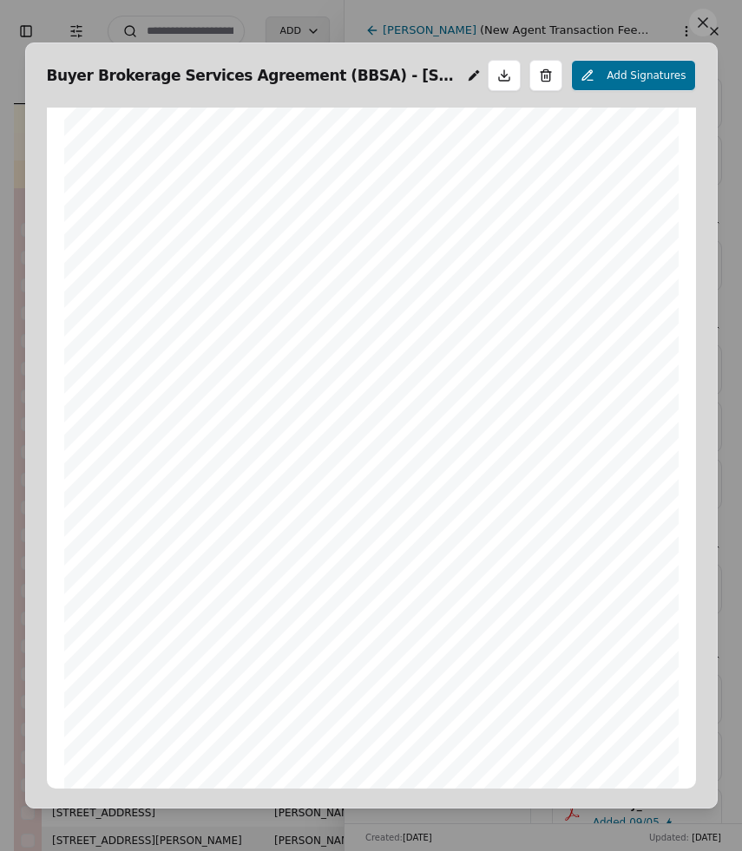
scroll to position [0, 0]
click at [703, 30] on button at bounding box center [703, 23] width 28 height 28
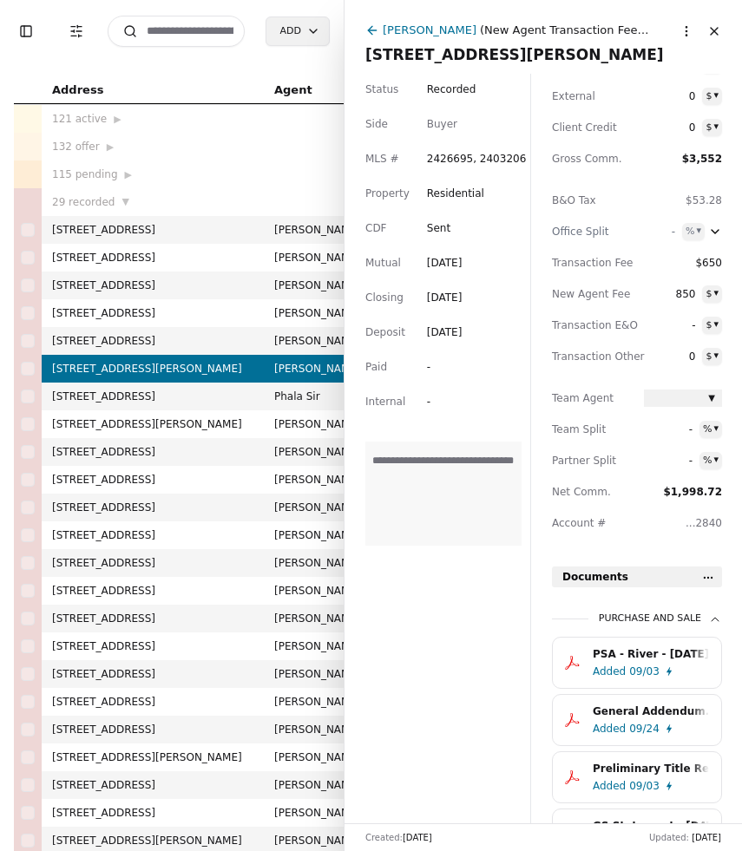
scroll to position [131, 0]
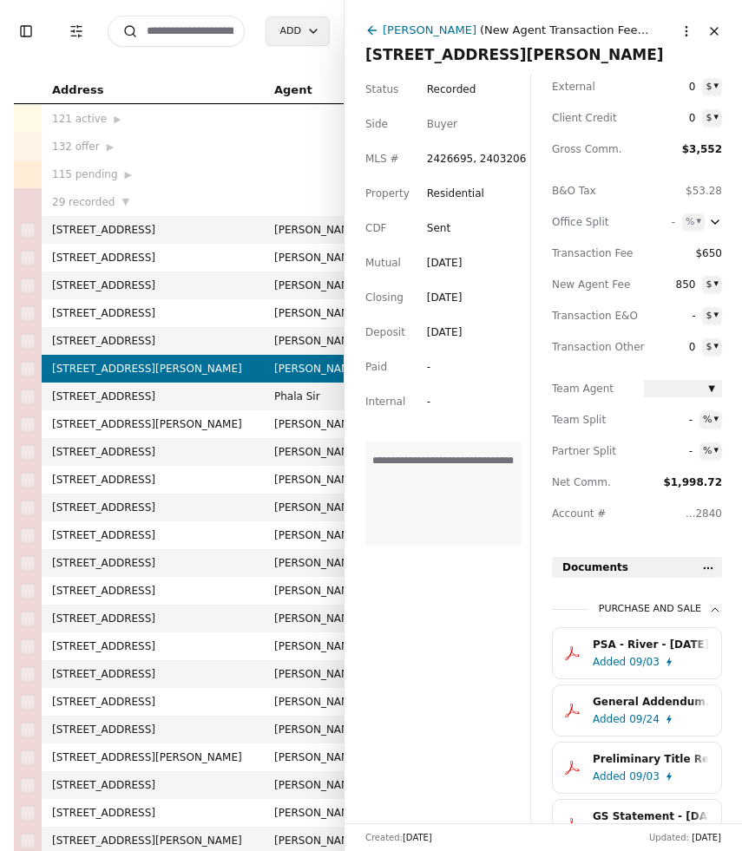
click at [433, 31] on div "Brad Delaney" at bounding box center [430, 30] width 94 height 18
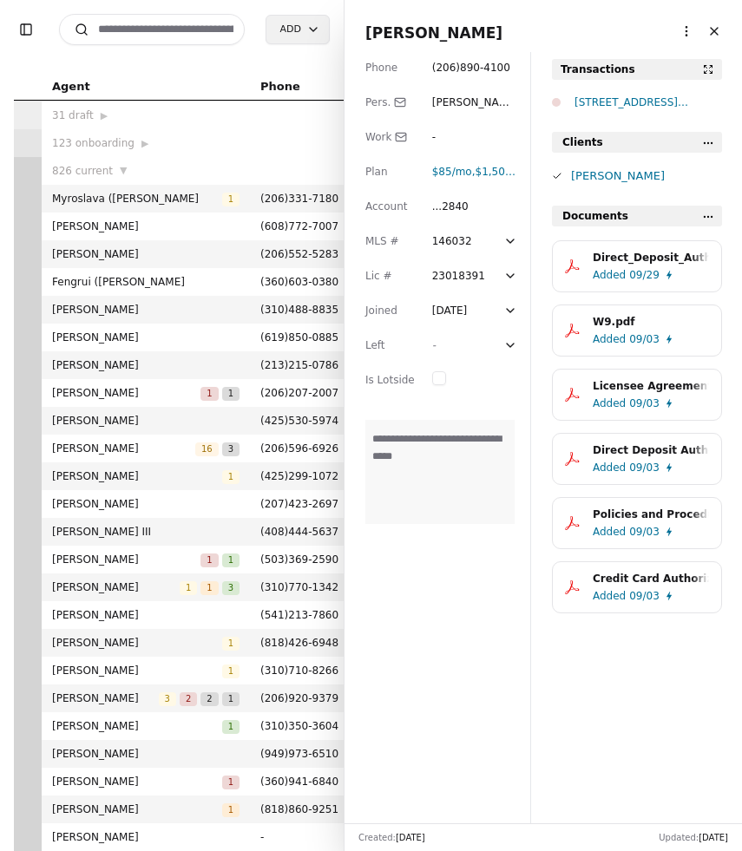
click at [649, 253] on div "Direct_Deposit_Authorization_brad_delaney.pdf" at bounding box center [651, 257] width 116 height 17
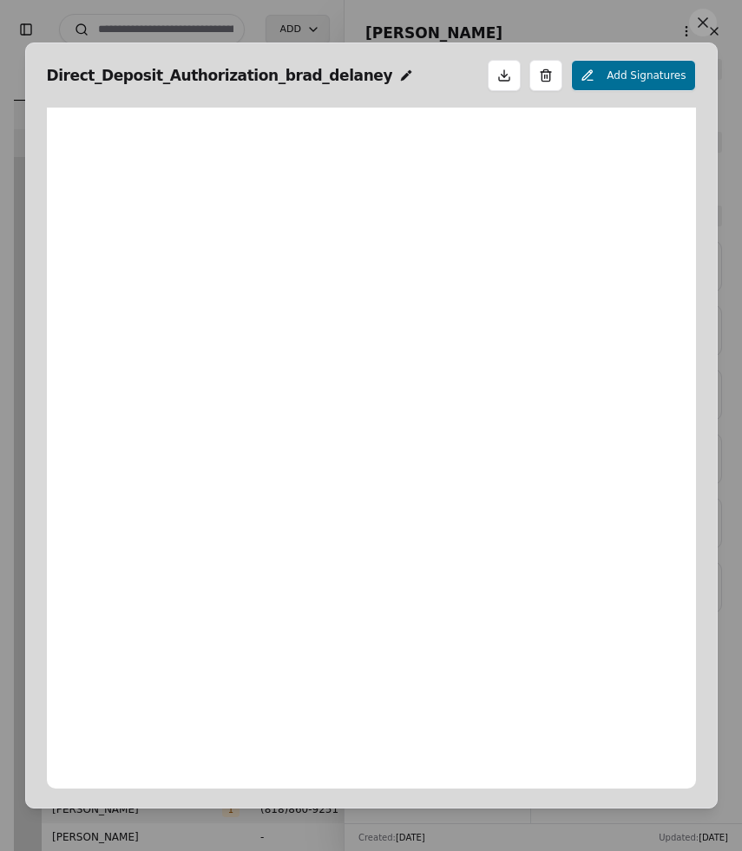
scroll to position [9, 0]
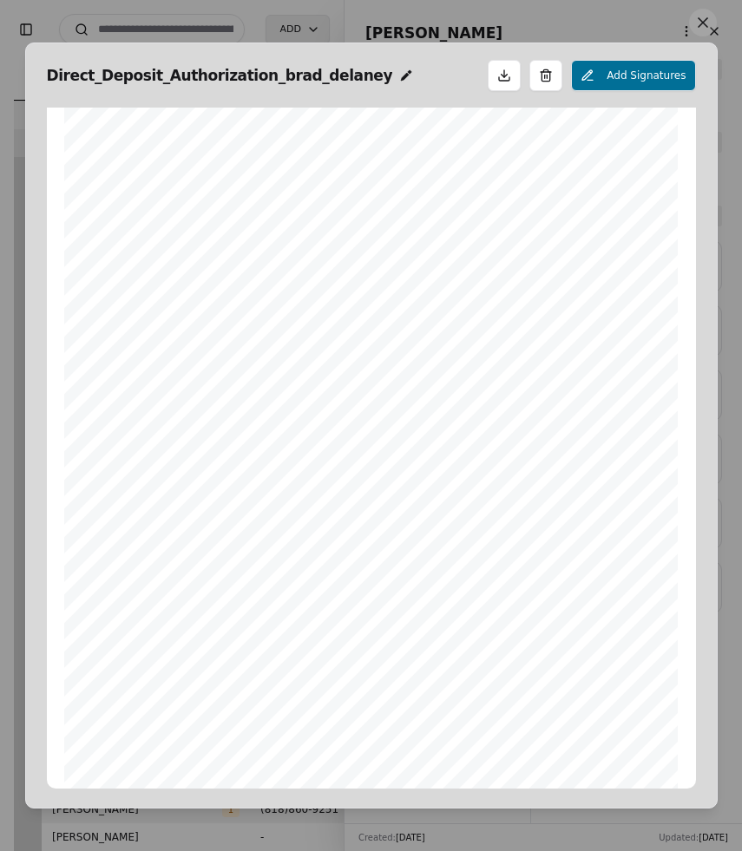
click at [230, 353] on span "256074974" at bounding box center [218, 354] width 49 height 10
click at [231, 385] on span "7201926735" at bounding box center [222, 385] width 55 height 10
click at [698, 24] on button at bounding box center [703, 23] width 28 height 28
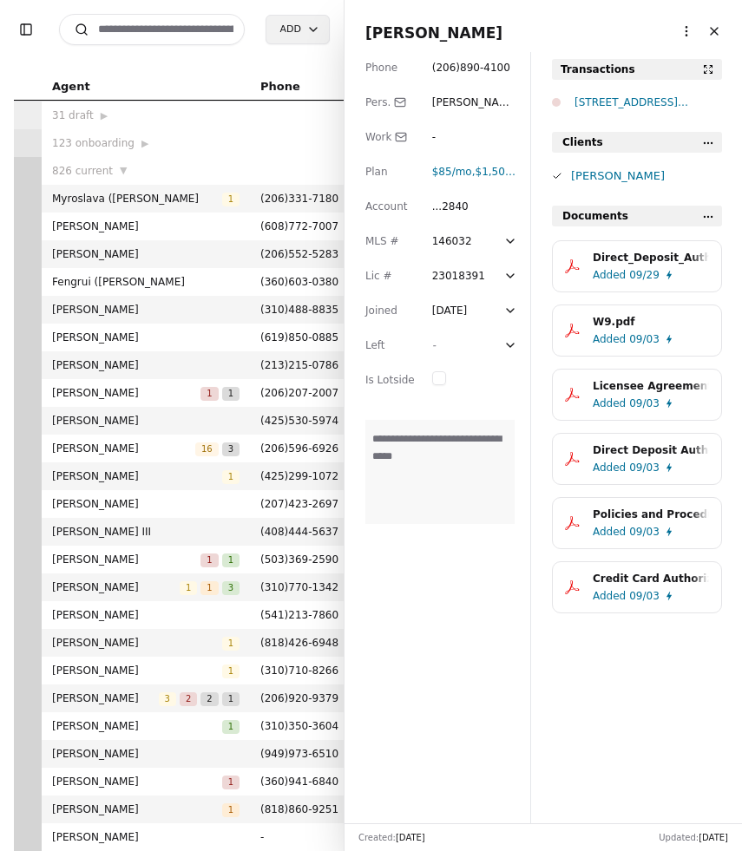
click at [636, 108] on div "12815 Mills Canyon Road, Entiat, WA 98822" at bounding box center [649, 102] width 148 height 17
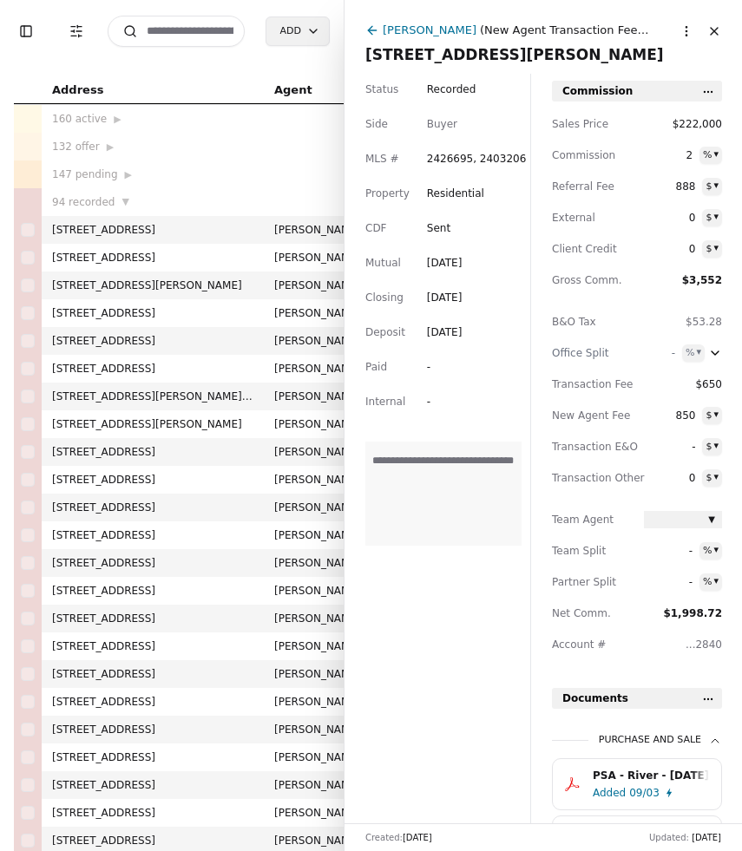
click at [538, 55] on span "12815 Mills Canyon Road, Entiat, WA 98822" at bounding box center [543, 55] width 356 height 24
click at [538, 55] on input "**********" at bounding box center [543, 54] width 356 height 17
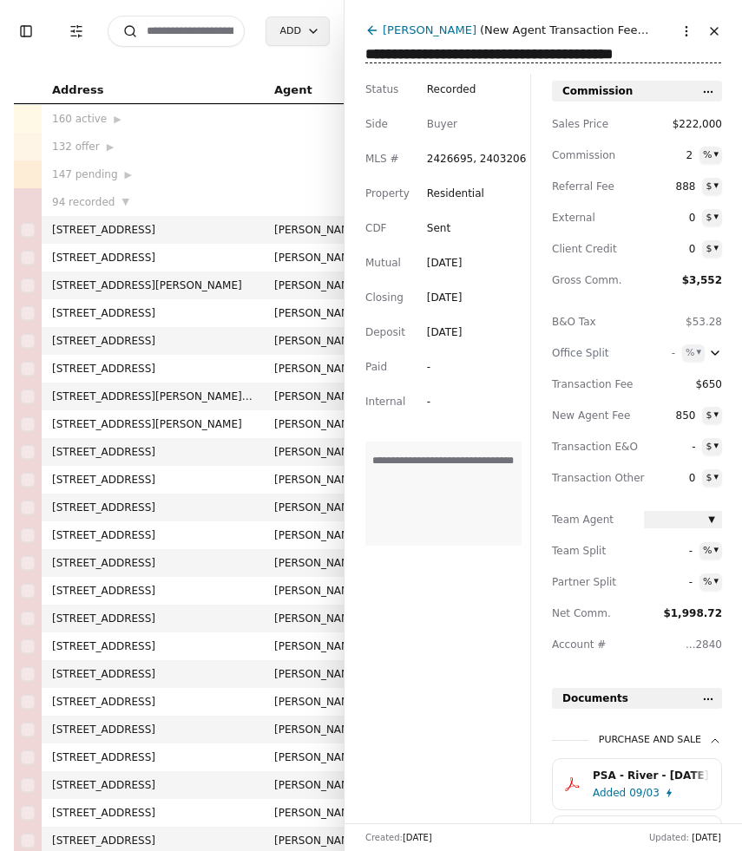
click at [377, 33] on icon at bounding box center [372, 30] width 14 height 14
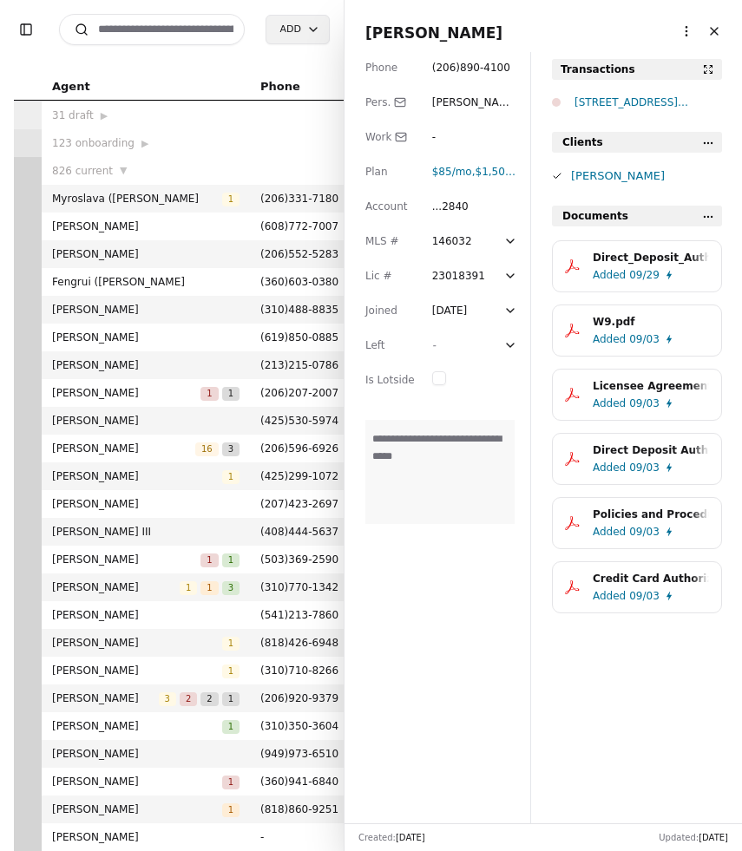
click at [199, 29] on input at bounding box center [152, 29] width 186 height 31
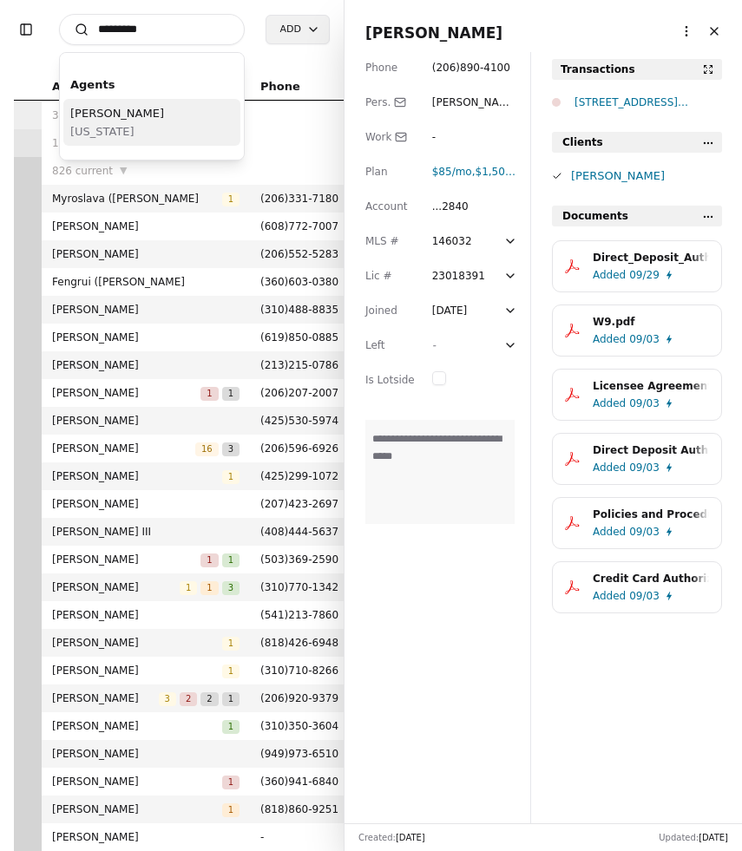
type input "*********"
click at [88, 121] on span "Young Phan" at bounding box center [117, 113] width 94 height 18
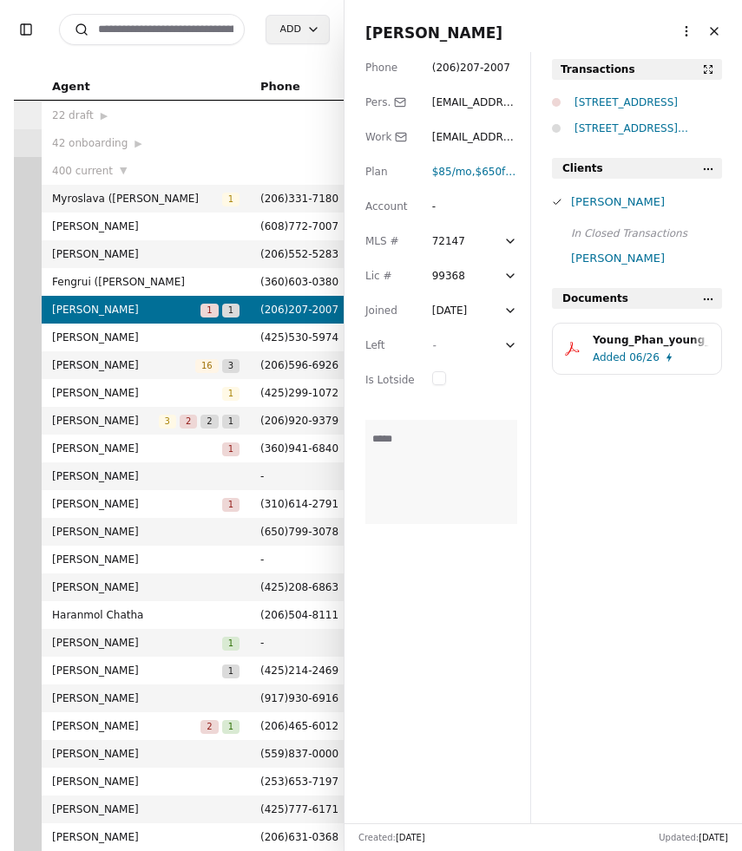
click at [398, 28] on span "Young Phan" at bounding box center [543, 33] width 356 height 24
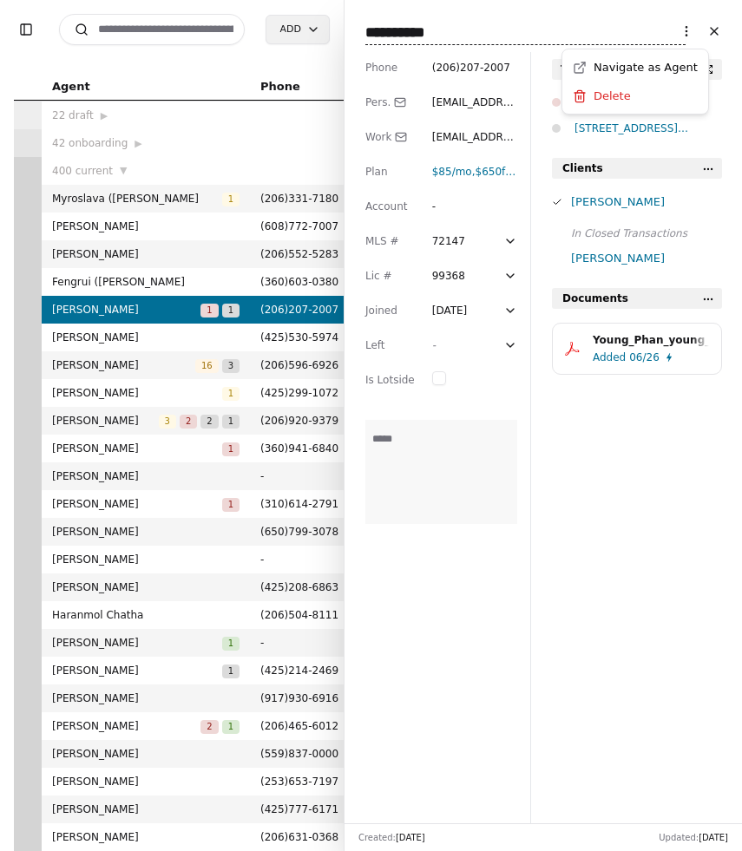
click at [686, 30] on html "Toggle Sidebar Search Add Agent Phone Join License Issued Expires 22 draft ▶ 42…" at bounding box center [371, 425] width 742 height 851
click at [629, 411] on html "Toggle Sidebar Search Add Agent Phone Join License Issued Expires 22 draft ▶ 42…" at bounding box center [371, 425] width 742 height 851
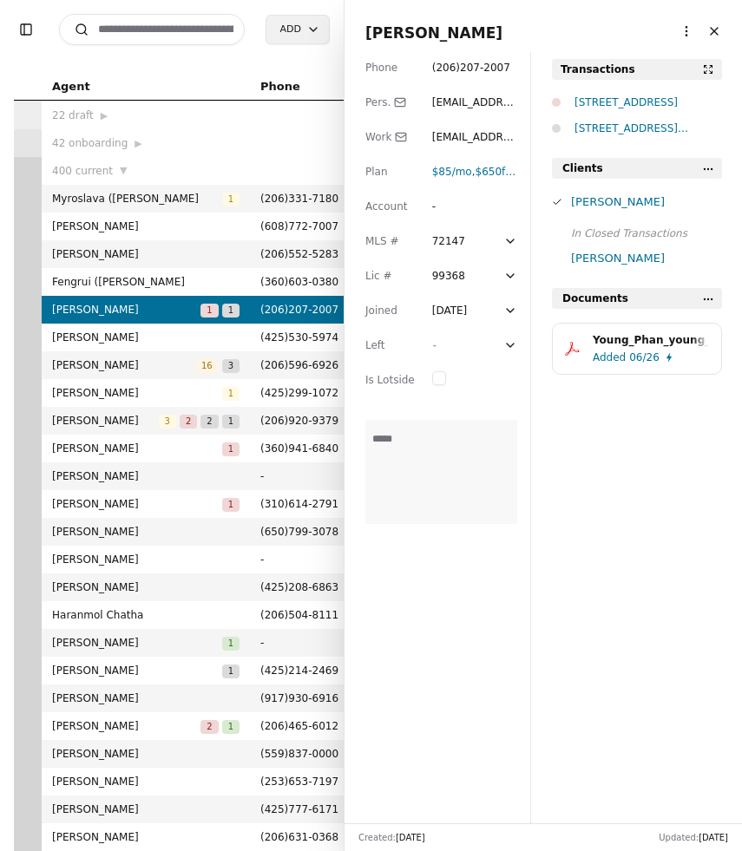
click at [621, 331] on button "Young_Phan_young_phan.pdf Added 06/26" at bounding box center [637, 349] width 170 height 52
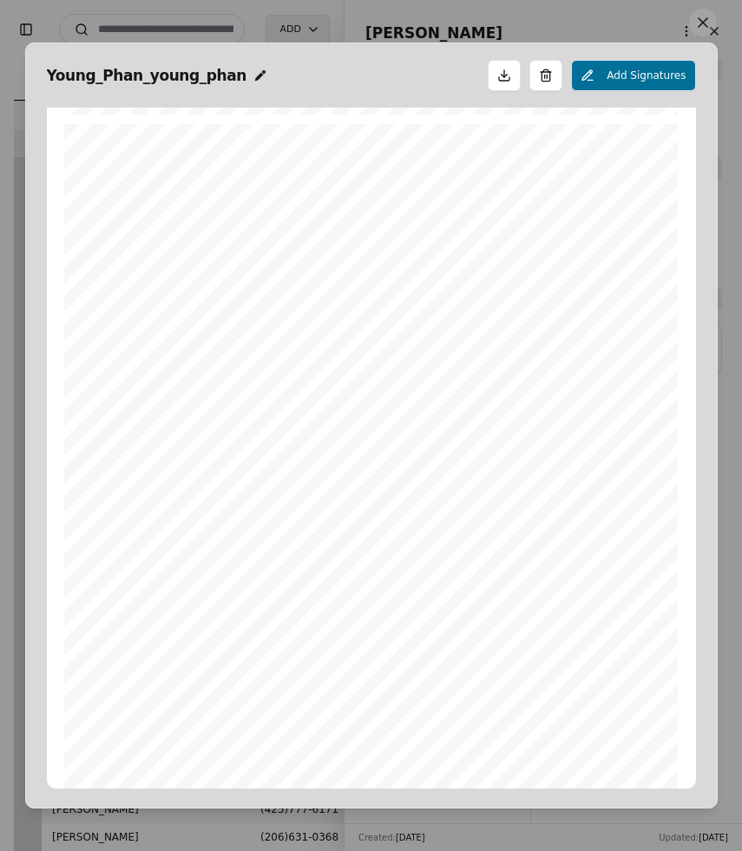
scroll to position [8845, 0]
click at [704, 25] on button at bounding box center [703, 23] width 28 height 28
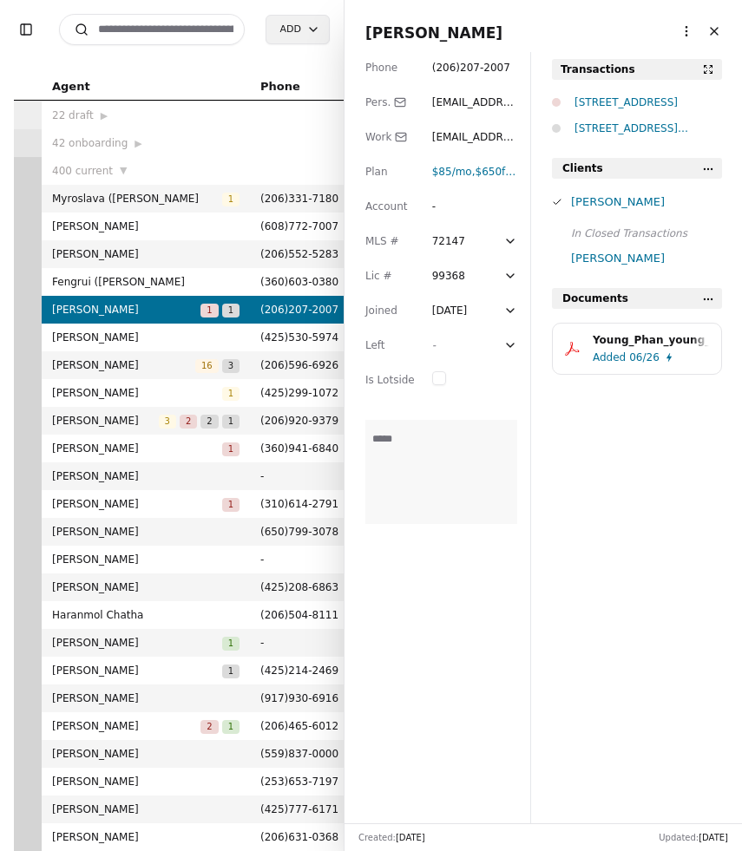
click at [654, 101] on div "611 SW 5th Court Unit A-407, Renton, WA 98057" at bounding box center [649, 102] width 148 height 17
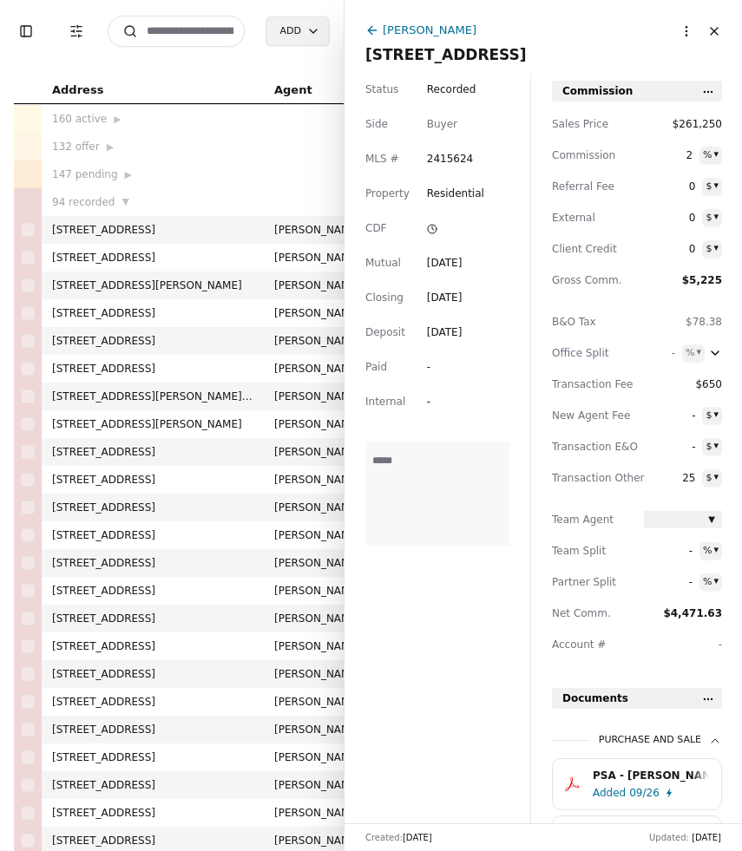
click at [447, 55] on span "611 SW 5th Court Unit A-407, Renton, WA 98057" at bounding box center [543, 55] width 356 height 24
click at [447, 55] on input "**********" at bounding box center [543, 54] width 356 height 17
click at [460, 634] on div "Status Recorded Side Buyer MLS # 2415624 Property Residential CDF Mutual Sep 16…" at bounding box center [438, 449] width 186 height 750
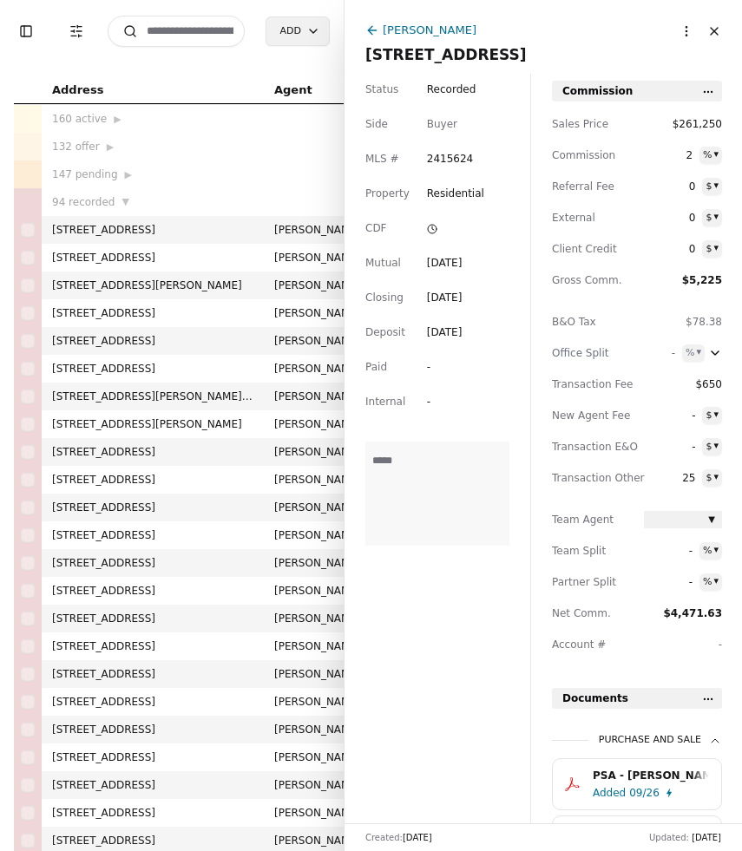
click at [713, 30] on button "Close" at bounding box center [714, 31] width 28 height 28
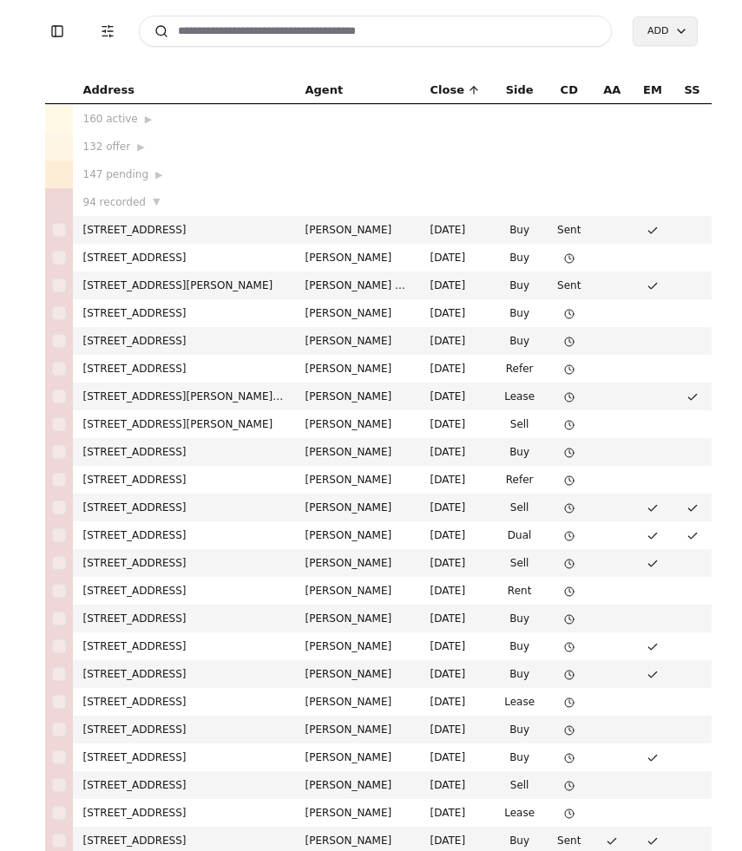
click at [205, 36] on input at bounding box center [376, 31] width 474 height 31
type input "*"
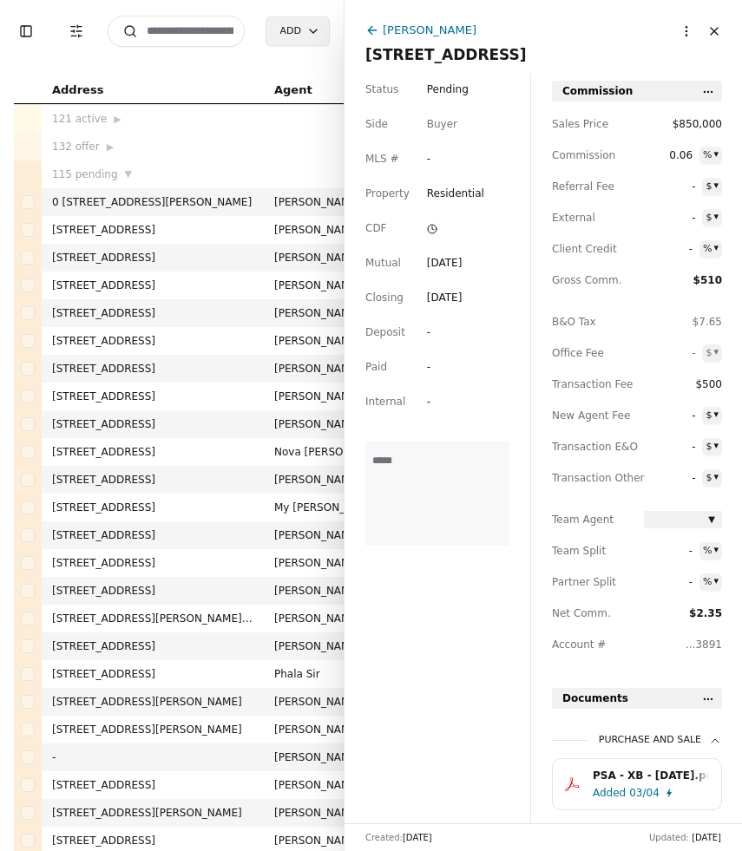
scroll to position [50, 0]
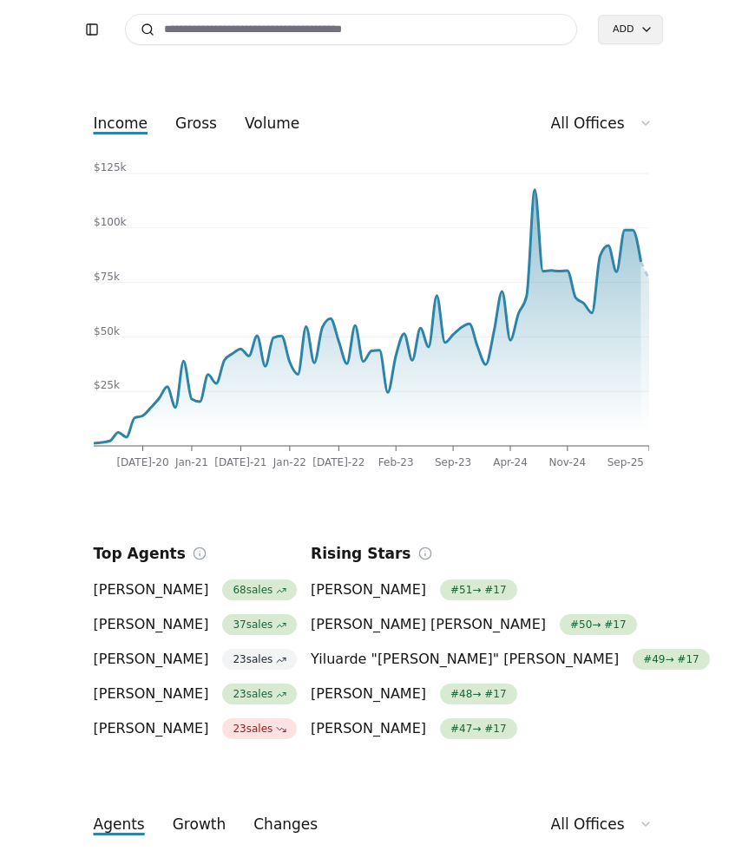
click at [238, 45] on div "Toggle Sidebar Search Add" at bounding box center [371, 29] width 583 height 59
click at [238, 37] on input at bounding box center [351, 29] width 453 height 31
paste input "**********"
click at [440, 30] on input "**********" at bounding box center [351, 29] width 453 height 31
drag, startPoint x: 420, startPoint y: 30, endPoint x: 207, endPoint y: 34, distance: 213.6
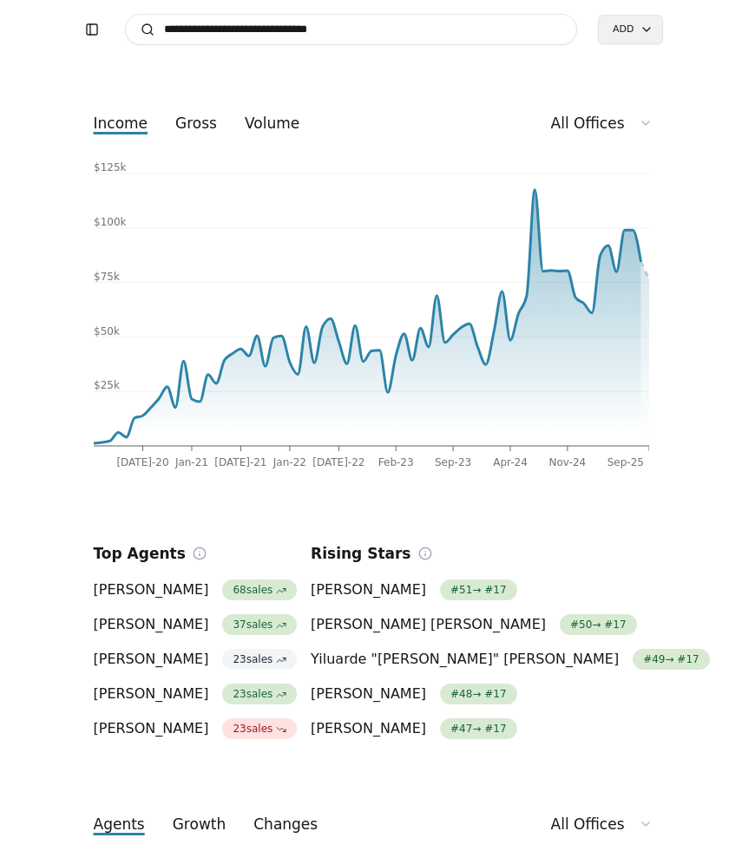
click at [207, 34] on input "**********" at bounding box center [351, 29] width 453 height 31
click at [226, 42] on input "**********" at bounding box center [351, 29] width 453 height 31
click at [217, 30] on input "**********" at bounding box center [351, 29] width 453 height 31
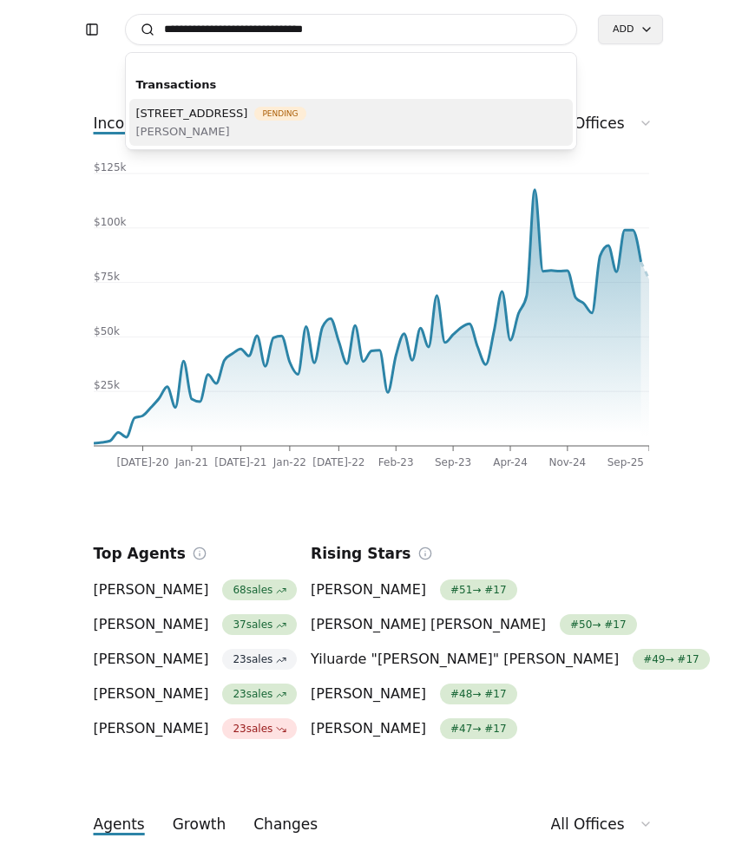
click at [393, 28] on input "**********" at bounding box center [351, 29] width 453 height 31
type input "**********"
click at [248, 118] on span "1025 W Sequoia Road, Moses Lake, WA 98837" at bounding box center [192, 113] width 112 height 18
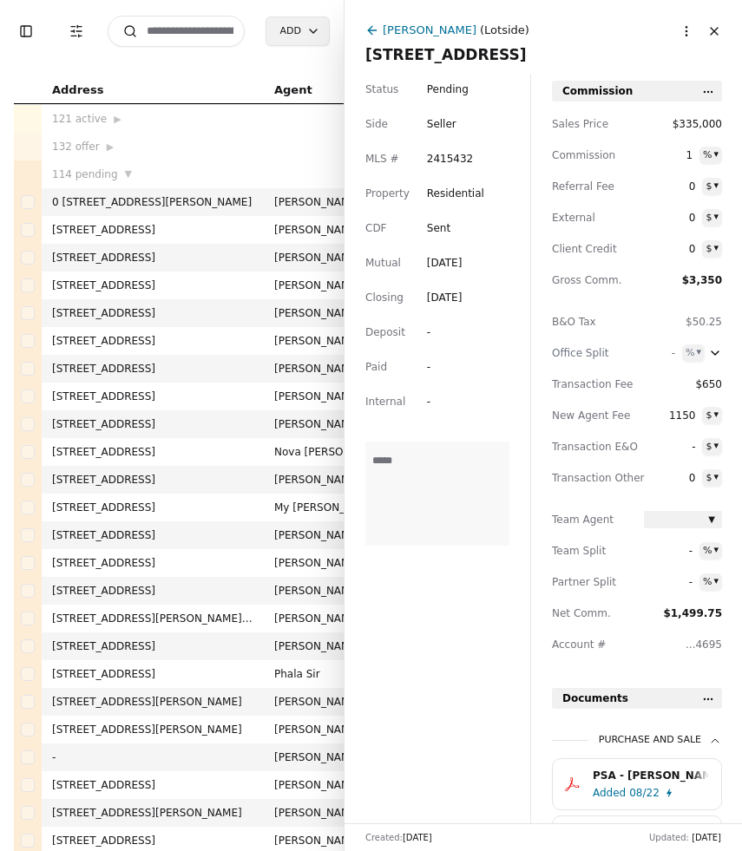
click at [452, 89] on span "Pending" at bounding box center [448, 89] width 42 height 17
click at [435, 333] on div "-" at bounding box center [442, 332] width 31 height 17
type input "**********"
click at [427, 486] on textarea at bounding box center [437, 494] width 144 height 104
click at [714, 38] on button "Close" at bounding box center [714, 31] width 28 height 28
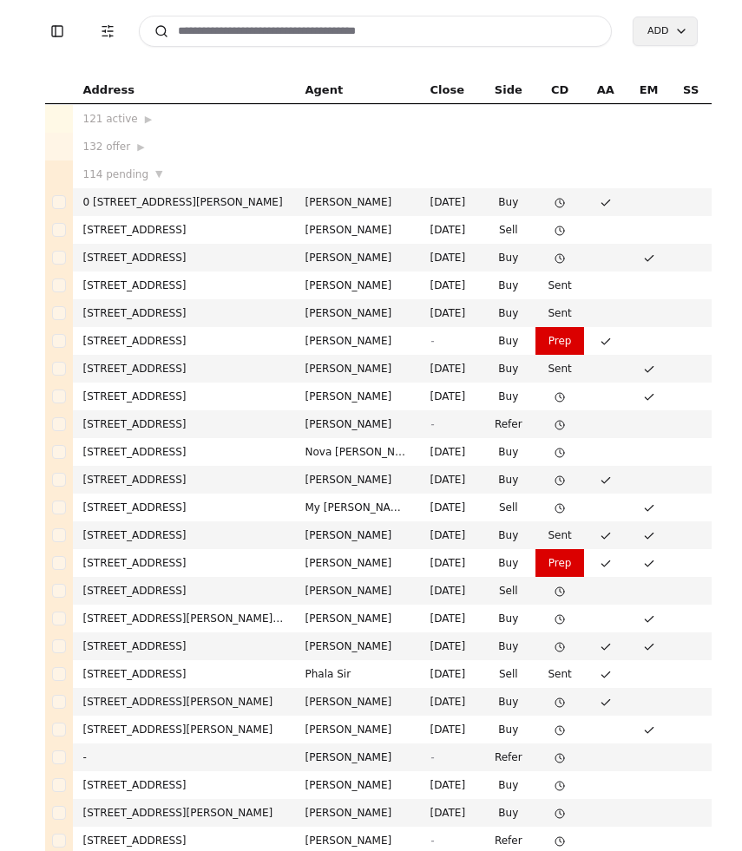
click at [415, 38] on input at bounding box center [376, 31] width 474 height 31
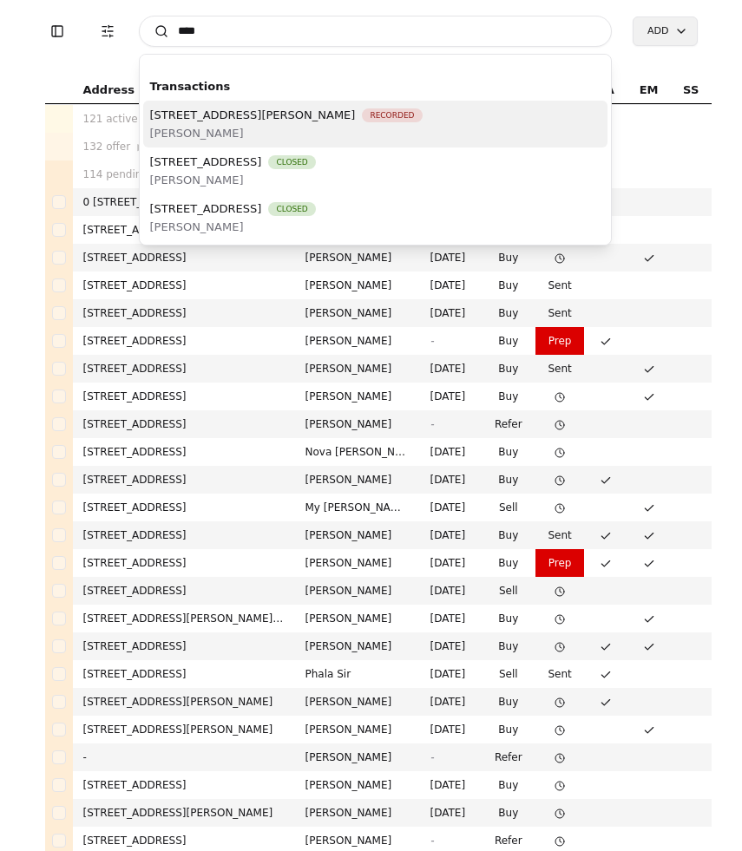
type input "****"
click at [303, 116] on span "3110 Via Serena S, Laguna Woods, CA 92637" at bounding box center [253, 115] width 206 height 18
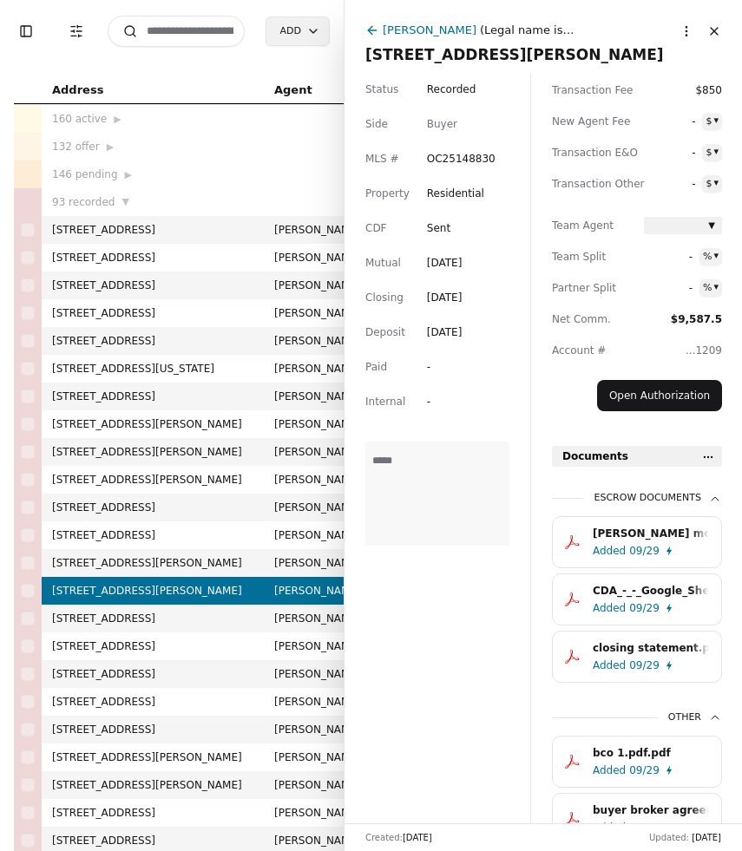
scroll to position [295, 0]
click at [640, 594] on div "CDA_-_-_Google_Sheets_natalia_kachtanova_joe_homs.pdf.pdf" at bounding box center [651, 590] width 116 height 17
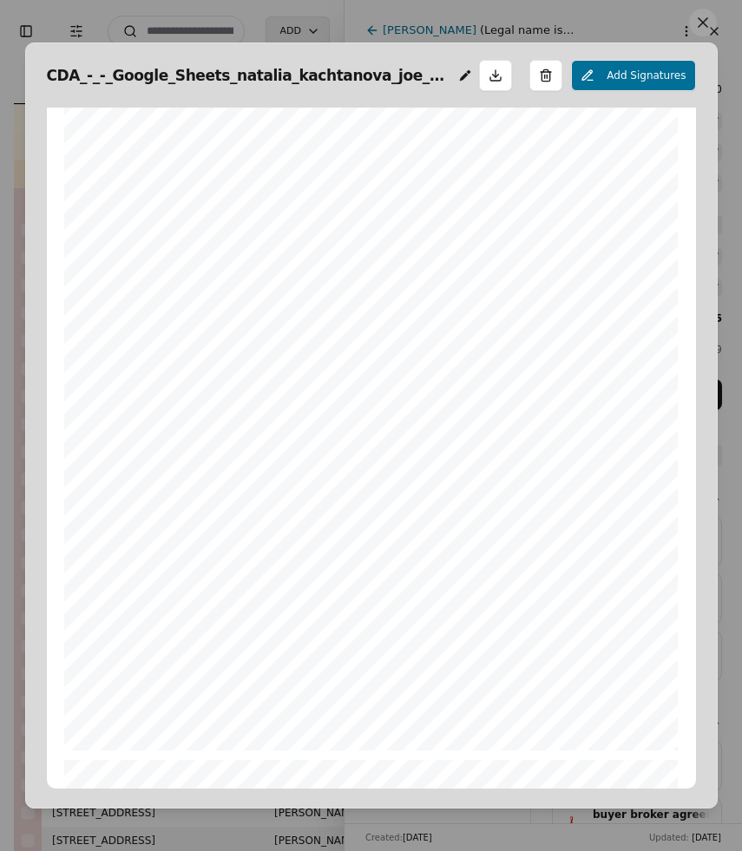
scroll to position [152, 0]
click at [707, 28] on button at bounding box center [703, 23] width 28 height 28
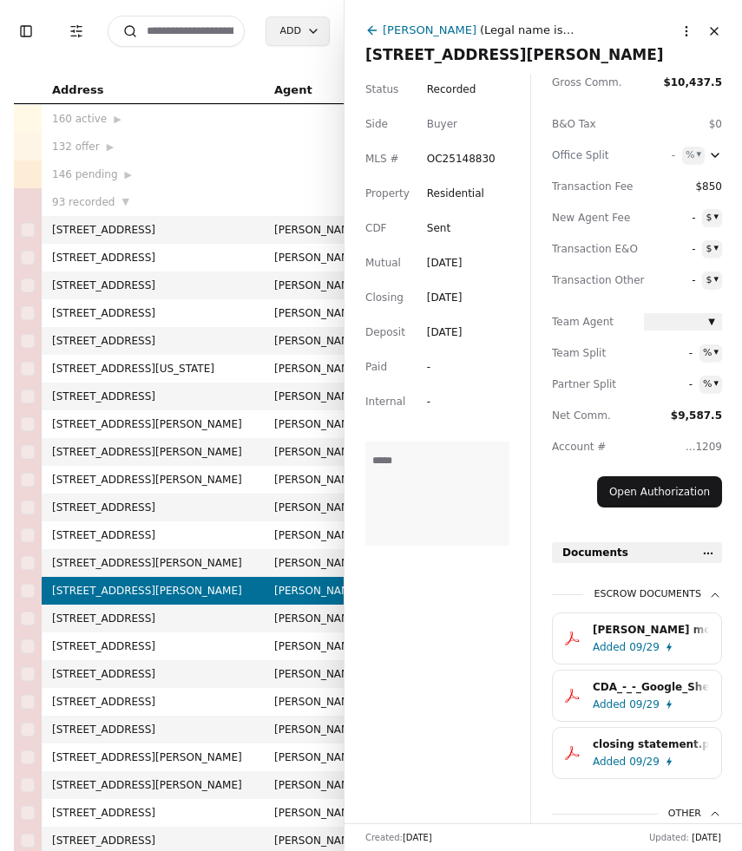
scroll to position [219, 0]
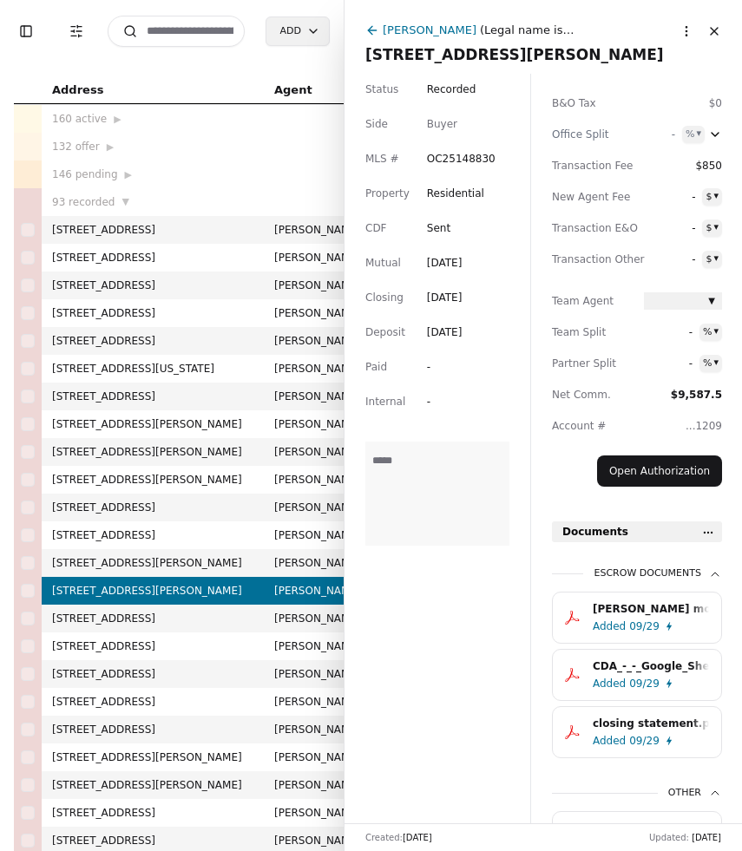
click at [638, 687] on div "09/29" at bounding box center [644, 683] width 30 height 17
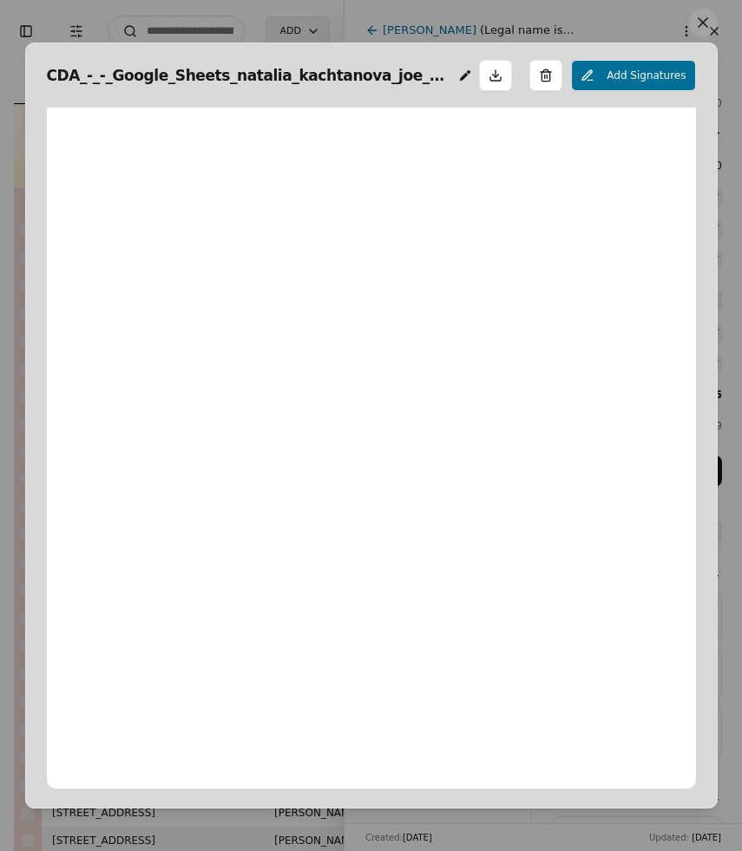
scroll to position [9, 0]
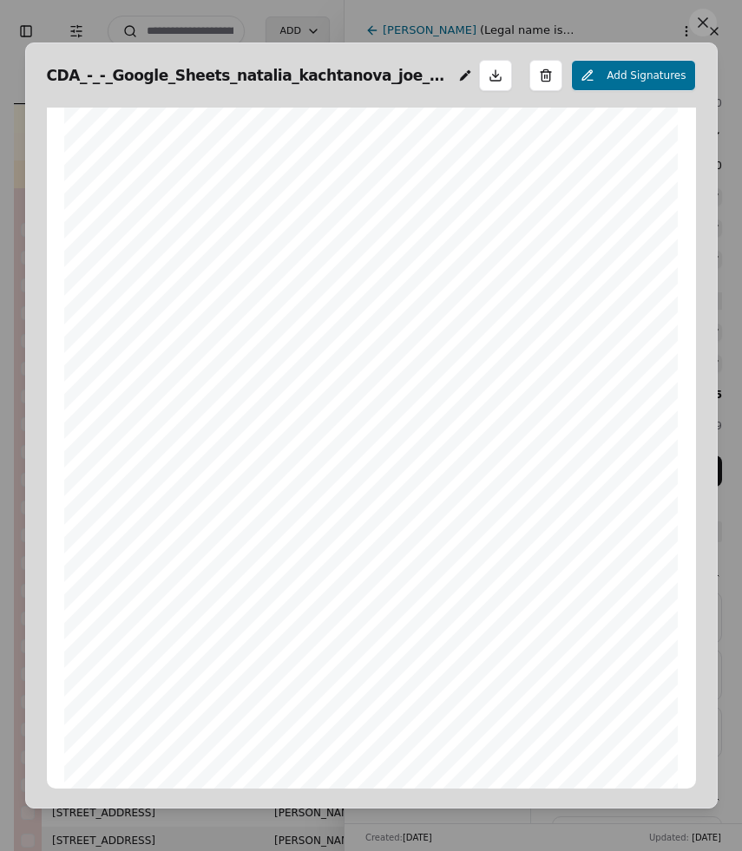
click at [704, 31] on button at bounding box center [703, 23] width 28 height 28
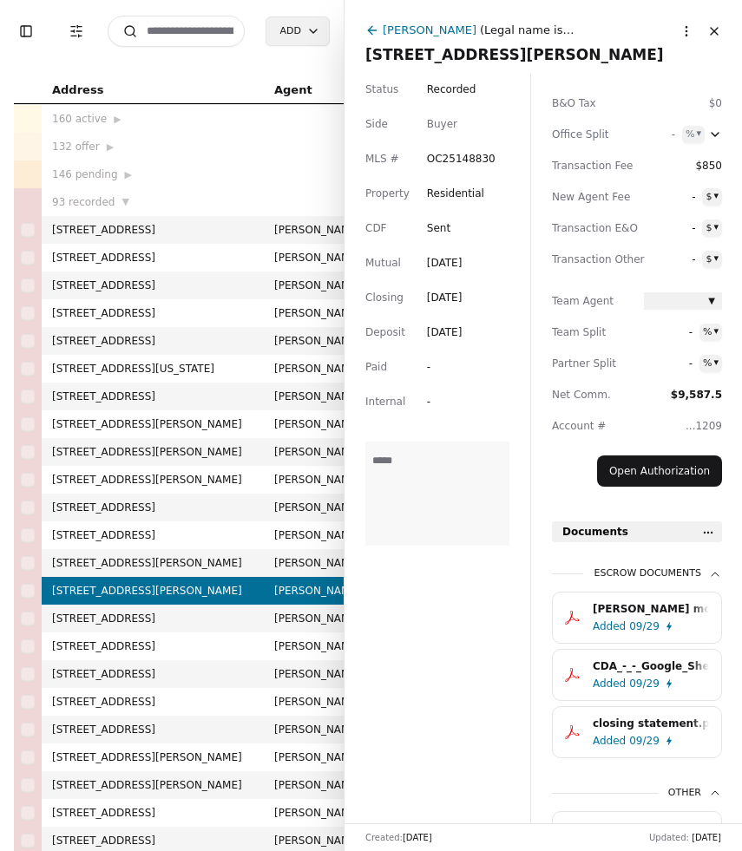
click at [450, 36] on div "Natalie Kachtanova" at bounding box center [430, 30] width 94 height 18
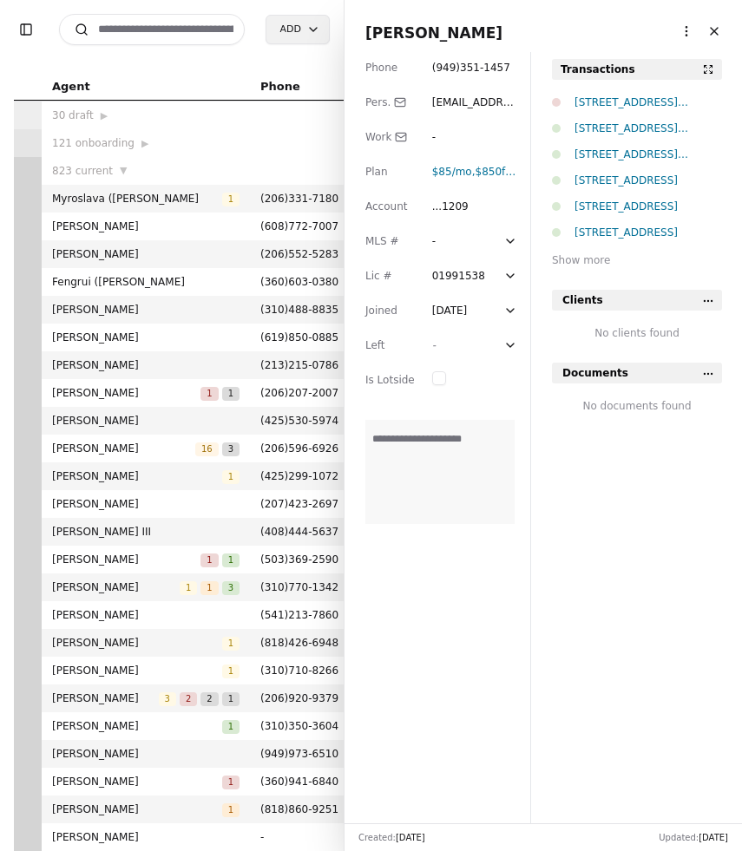
click at [457, 33] on span "Natalie Kachtanova" at bounding box center [543, 33] width 356 height 24
click at [457, 33] on input "**********" at bounding box center [525, 33] width 320 height 24
click at [633, 108] on div "3110 Via Serena S, Laguna Woods, CA 92637" at bounding box center [649, 102] width 148 height 17
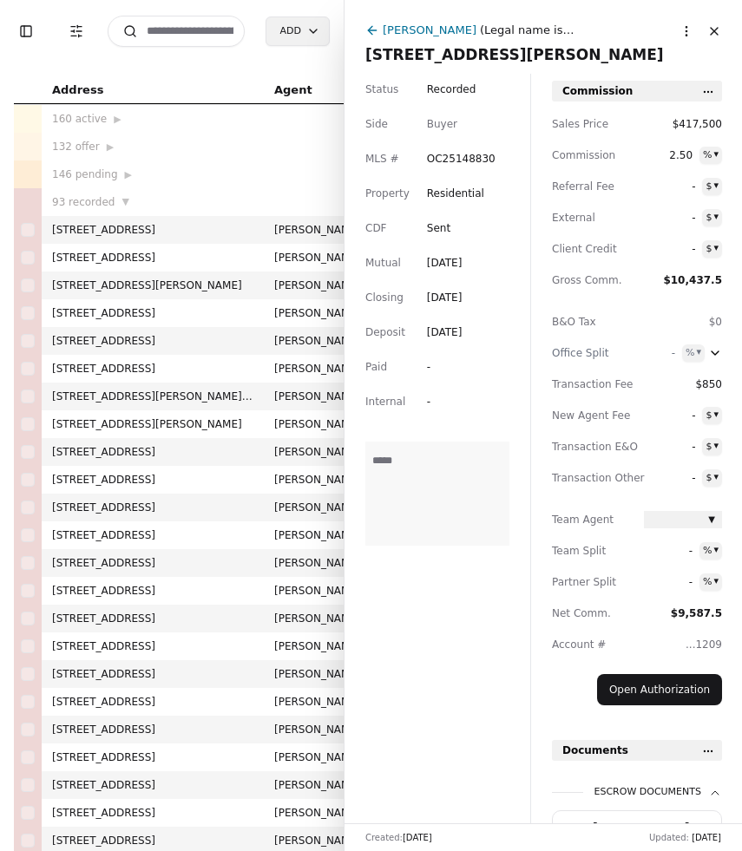
click at [477, 51] on span "3110 Via Serena S, Laguna Woods, CA 92637" at bounding box center [543, 55] width 356 height 24
click at [477, 51] on input "**********" at bounding box center [543, 54] width 356 height 17
click at [215, 25] on input at bounding box center [176, 31] width 137 height 31
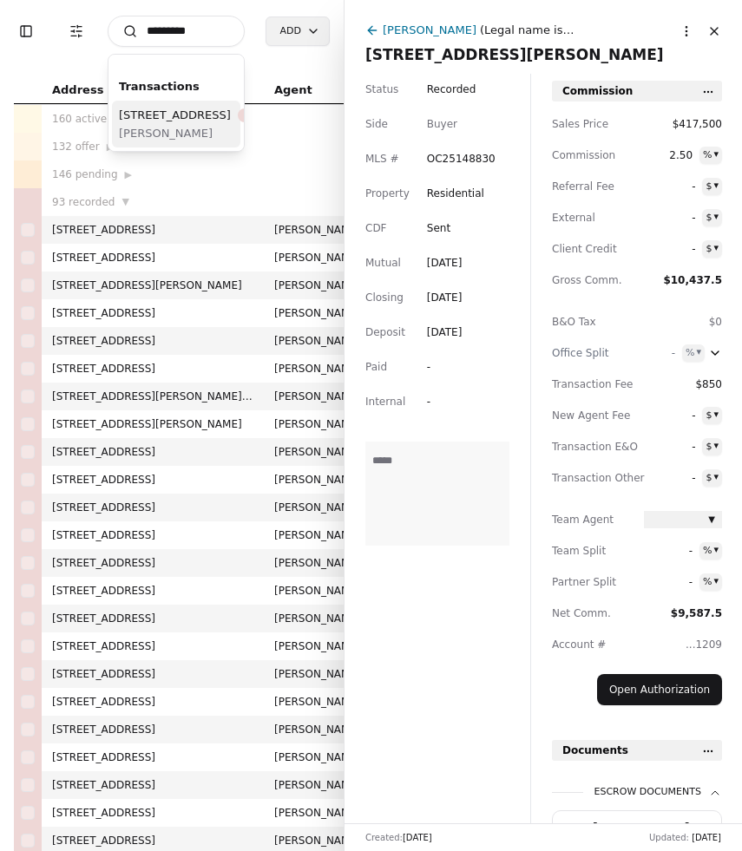
type input "*********"
click at [182, 124] on span "100 Imperial Point, Hendersonville, TN 37075" at bounding box center [175, 115] width 112 height 18
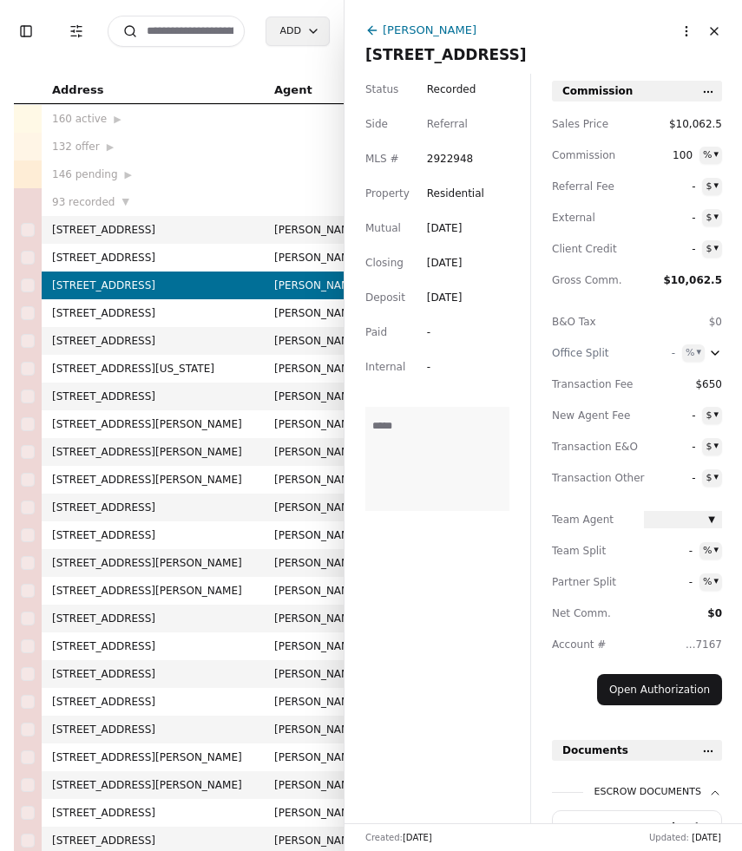
scroll to position [102, 0]
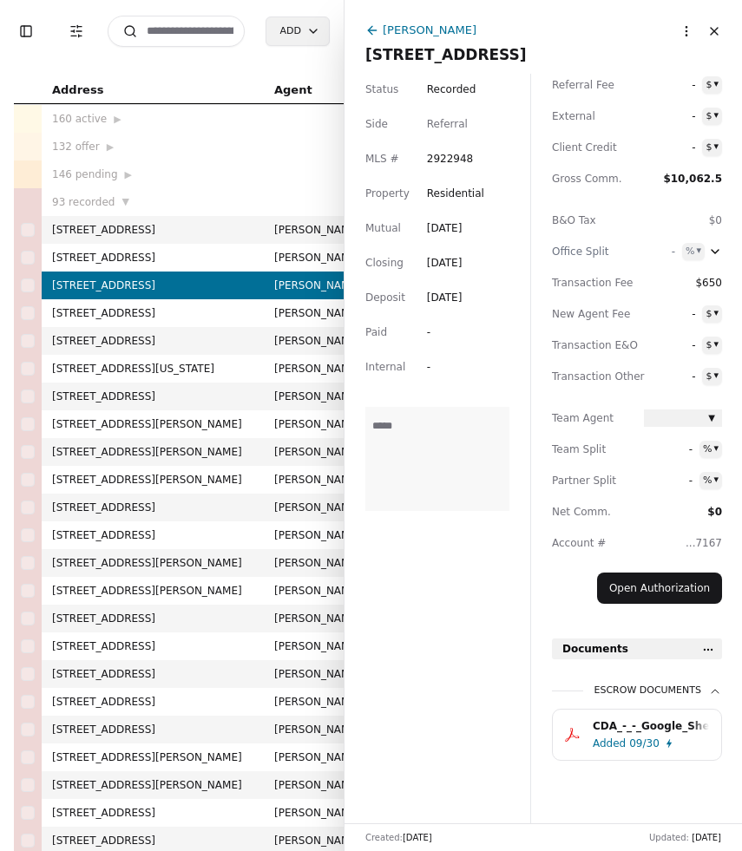
click at [628, 720] on div "CDA_-_-_Google_Sheets_ben_bledsoe_joe_homs (1).pdf" at bounding box center [651, 726] width 116 height 17
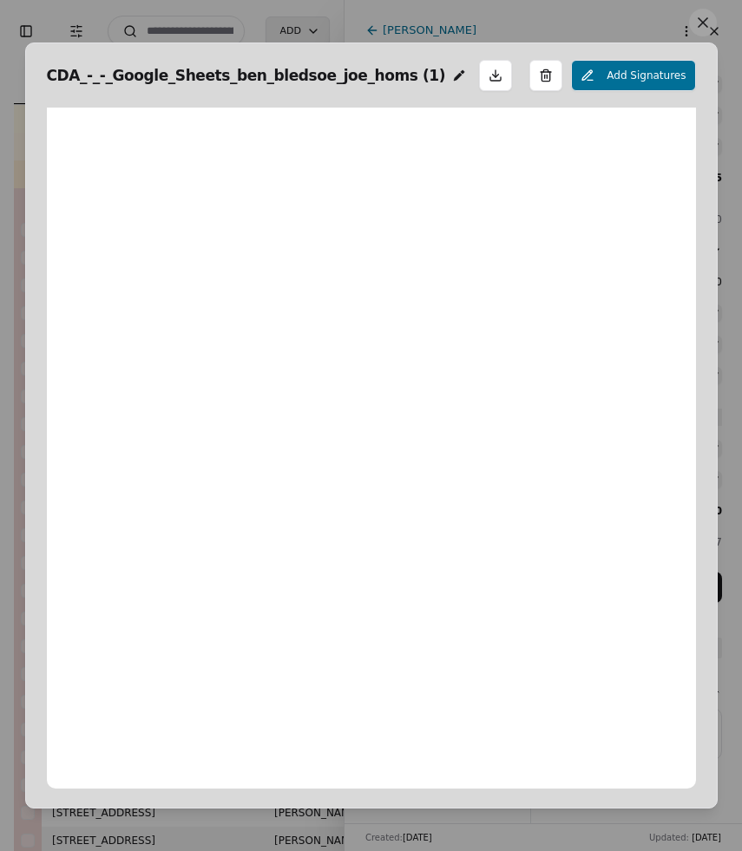
scroll to position [9, 0]
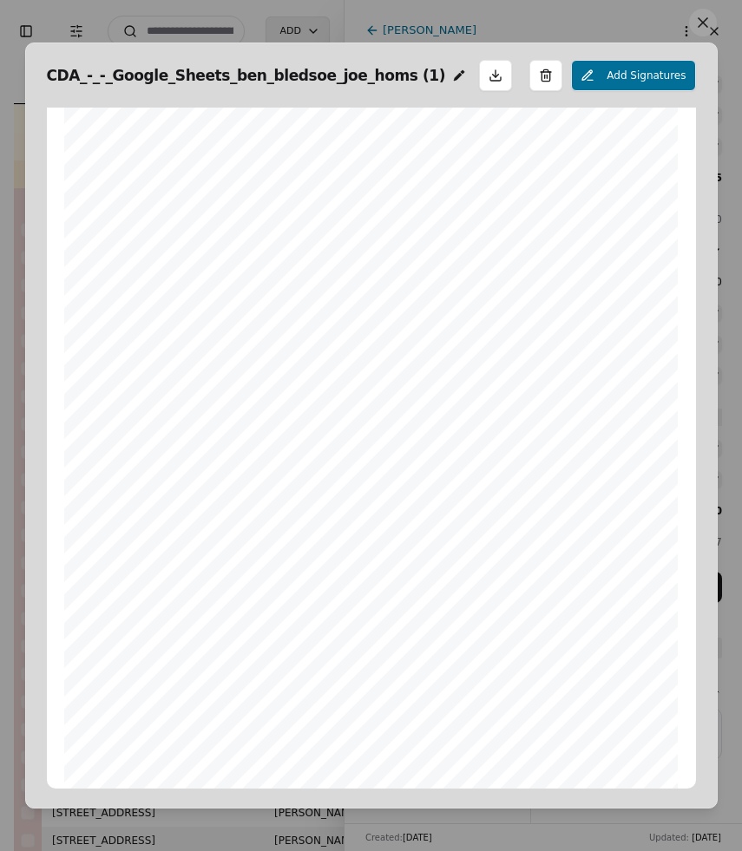
click at [708, 28] on button at bounding box center [703, 23] width 28 height 28
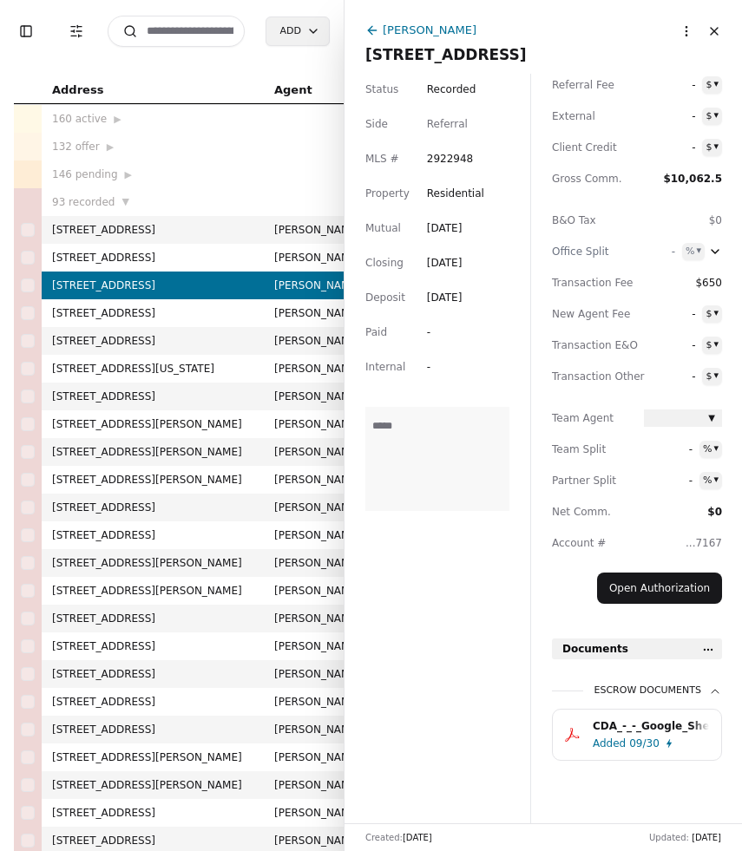
click at [596, 726] on div "CDA_-_-_Google_Sheets_ben_bledsoe_joe_homs (1).pdf" at bounding box center [651, 726] width 116 height 17
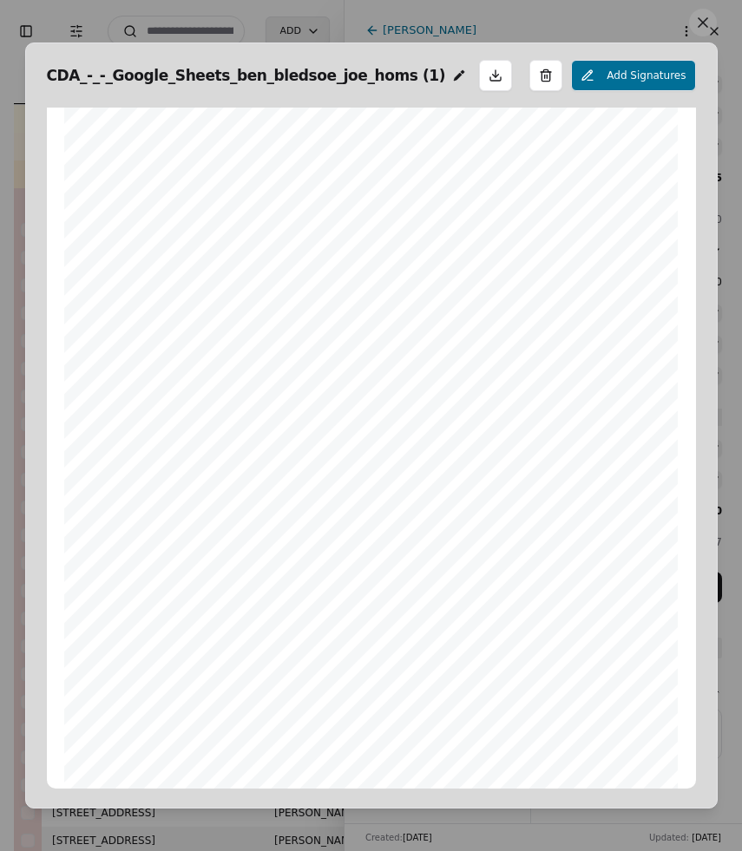
click at [705, 29] on button at bounding box center [703, 23] width 28 height 28
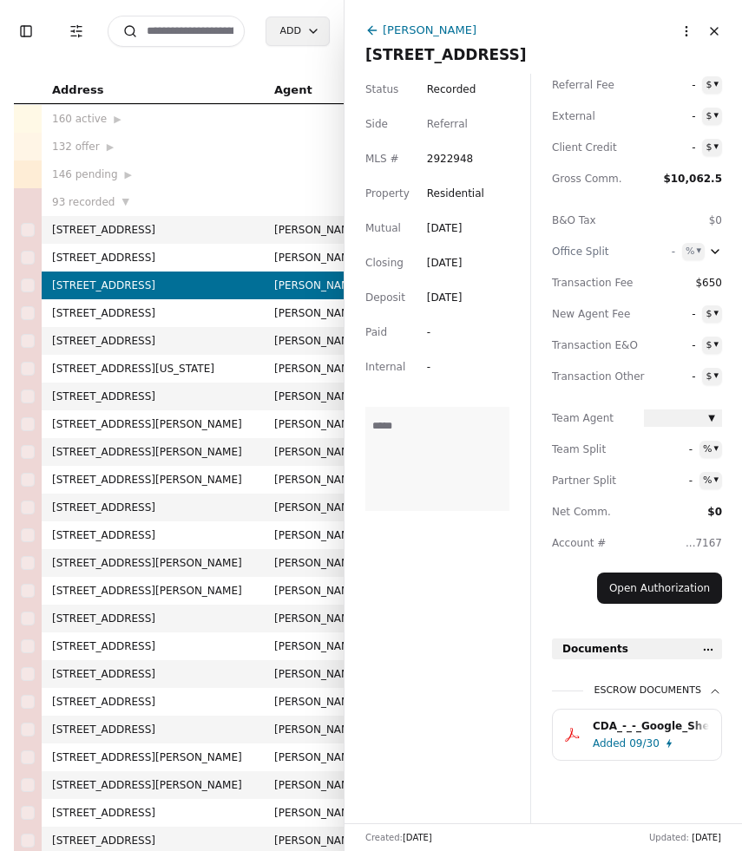
click at [712, 646] on html "Toggle Sidebar Transaction Filters Search Add Address Agent Close Side CD AA EM…" at bounding box center [371, 425] width 742 height 851
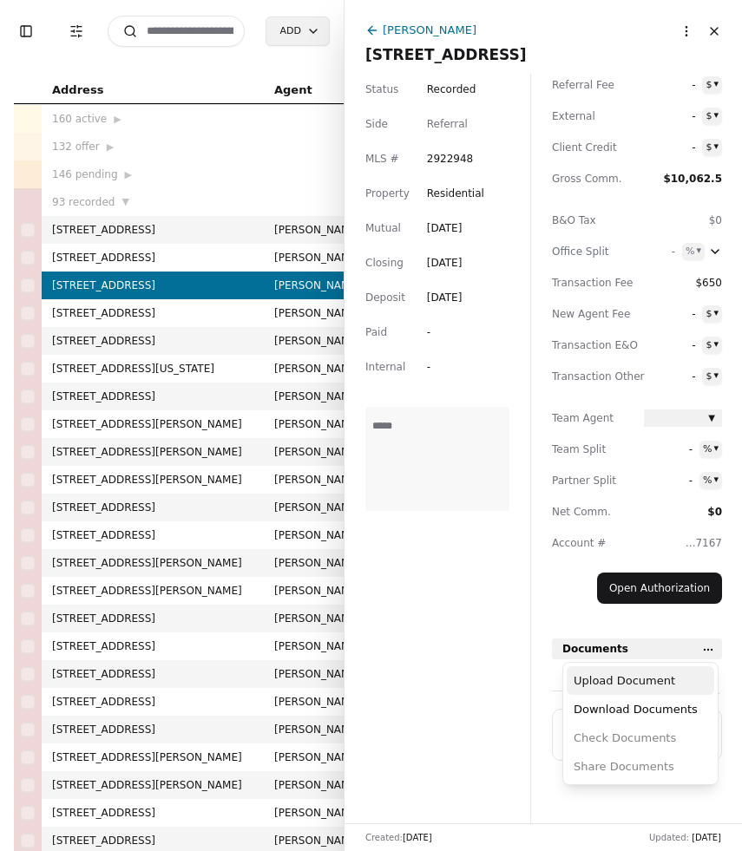
click at [677, 667] on div "Upload Document" at bounding box center [641, 681] width 148 height 29
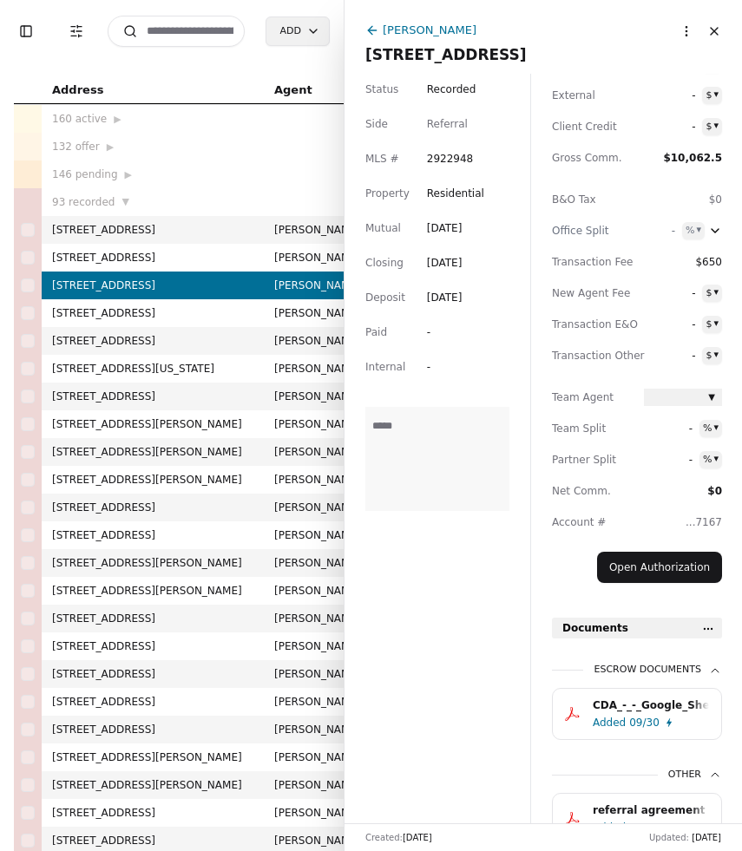
scroll to position [201, 0]
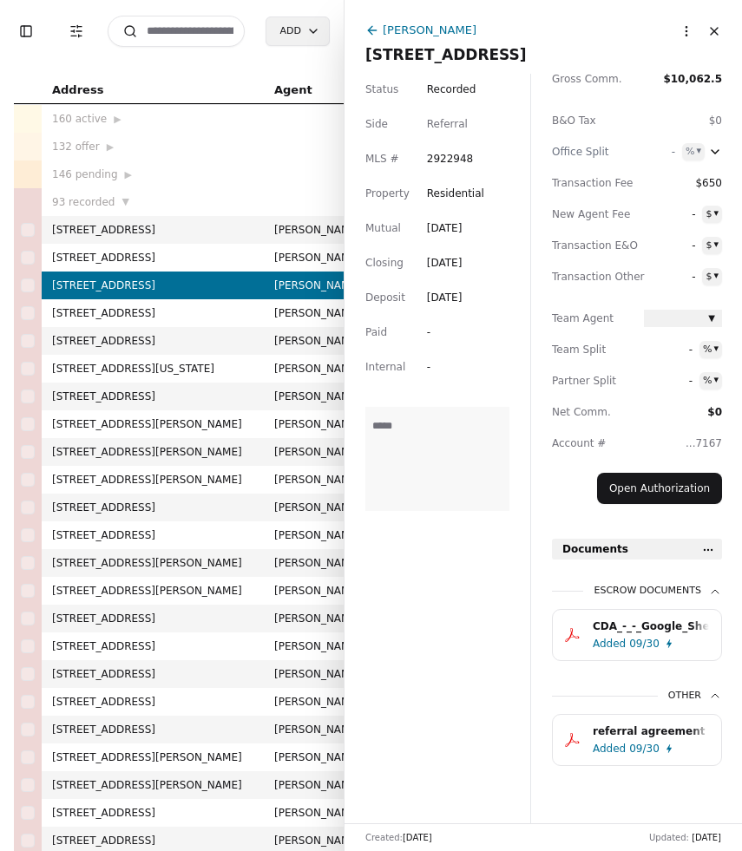
click at [609, 632] on div "CDA_-_-_Google_Sheets_ben_bledsoe_joe_homs (1).pdf" at bounding box center [651, 626] width 116 height 17
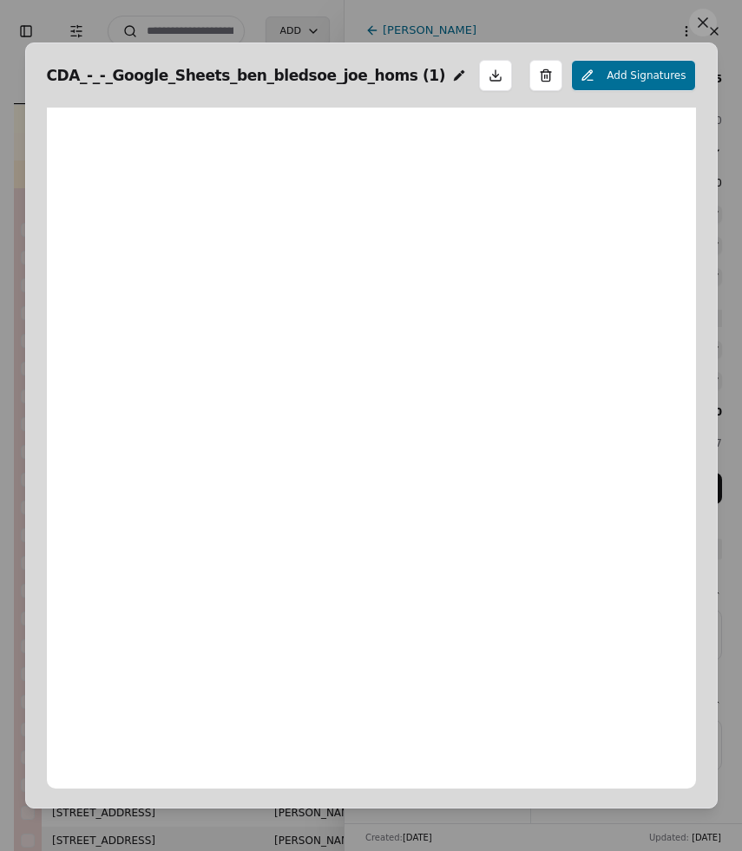
scroll to position [9, 0]
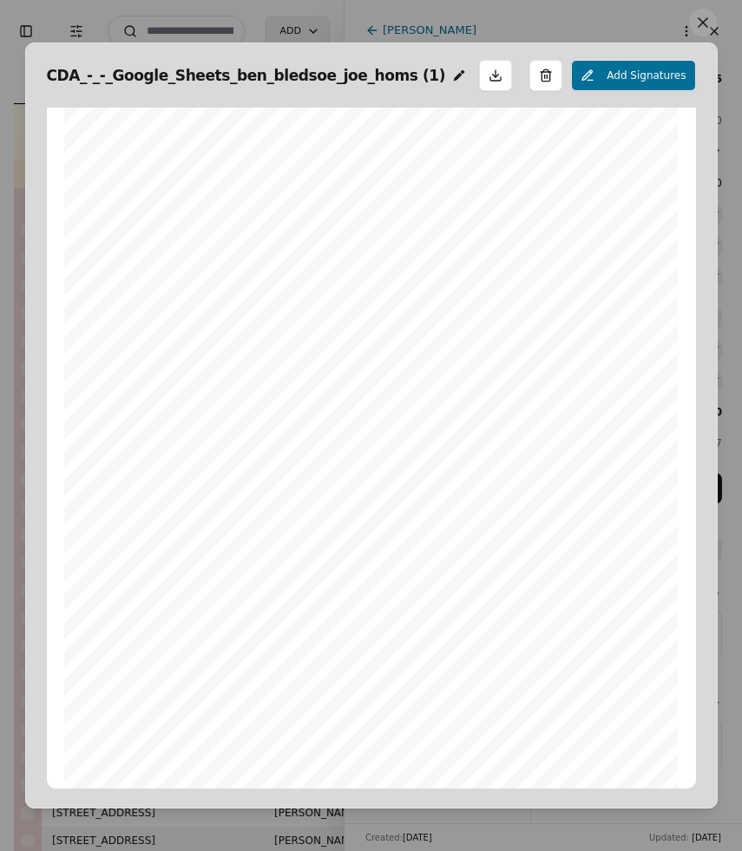
click at [706, 25] on button at bounding box center [703, 23] width 28 height 28
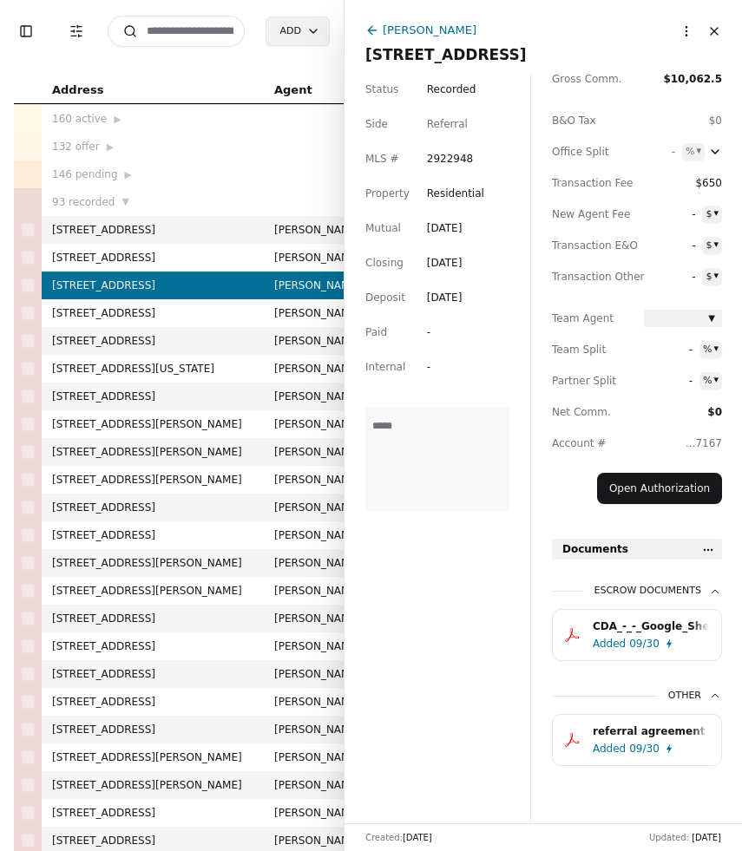
click at [626, 651] on div "Added 09/30" at bounding box center [654, 643] width 123 height 17
click at [442, 56] on span "100 Imperial Point, Hendersonville, TN 37075" at bounding box center [543, 55] width 356 height 24
click at [442, 56] on input "**********" at bounding box center [543, 54] width 356 height 17
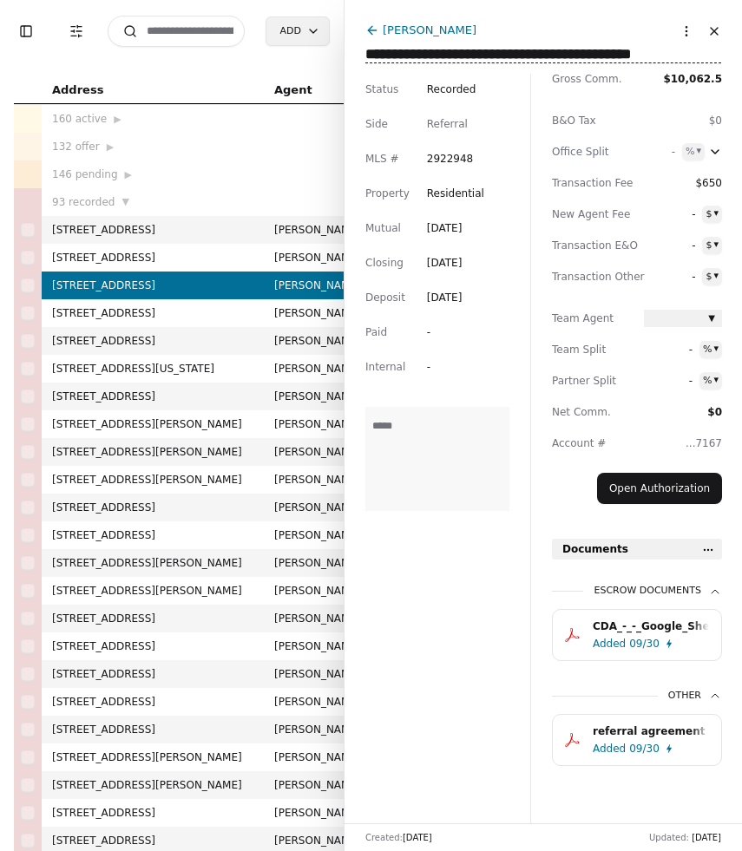
click at [442, 56] on input "**********" at bounding box center [543, 54] width 356 height 17
click at [646, 634] on div "CDA_-_-_Google_Sheets_ben_bledsoe_joe_homs (1).pdf" at bounding box center [651, 626] width 116 height 17
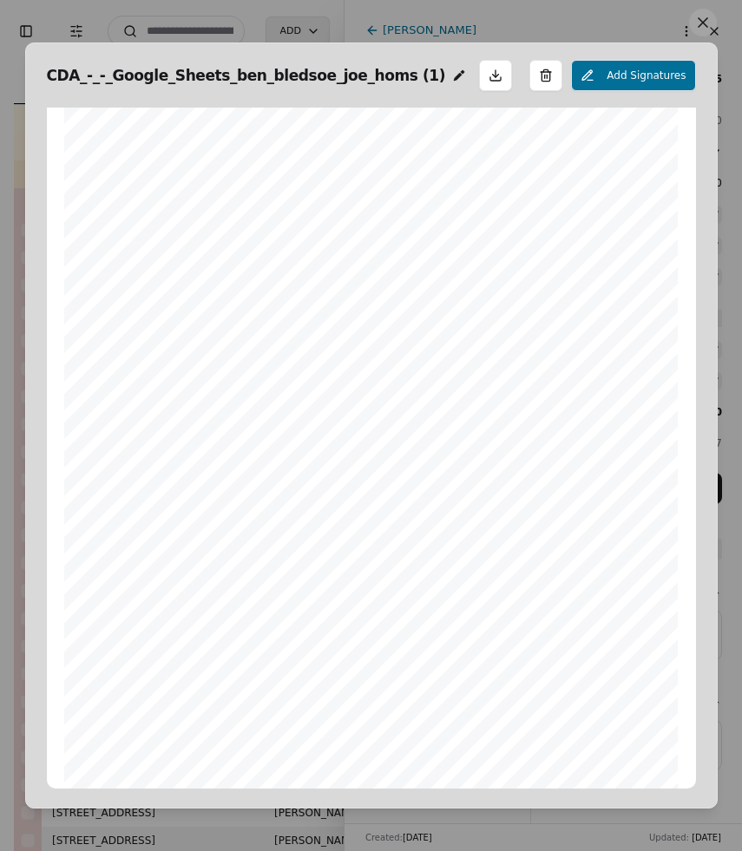
click at [713, 19] on button at bounding box center [703, 23] width 28 height 28
